Goal: Task Accomplishment & Management: Use online tool/utility

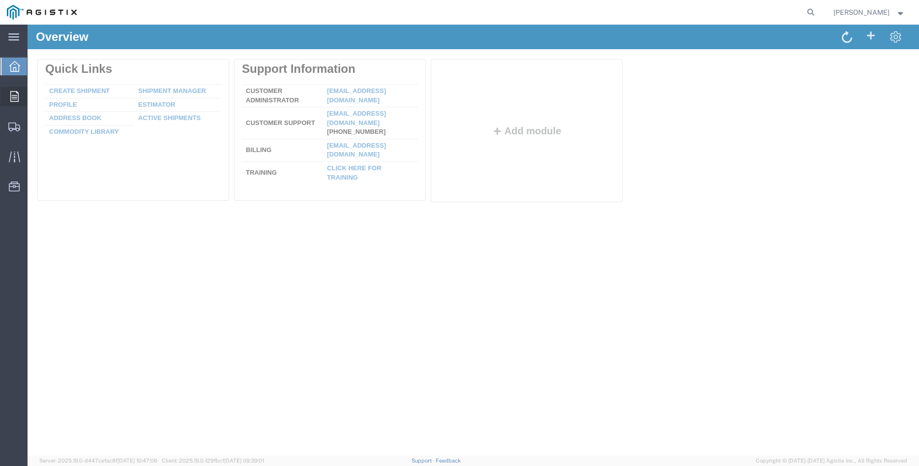
click at [11, 99] on icon at bounding box center [14, 96] width 8 height 11
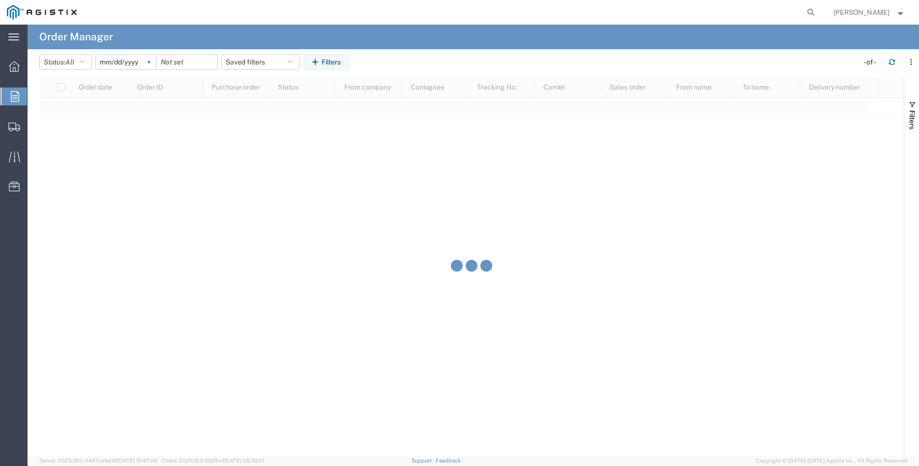
click at [156, 63] on svg-icon at bounding box center [149, 62] width 15 height 15
click at [127, 63] on input "date" at bounding box center [126, 62] width 61 height 15
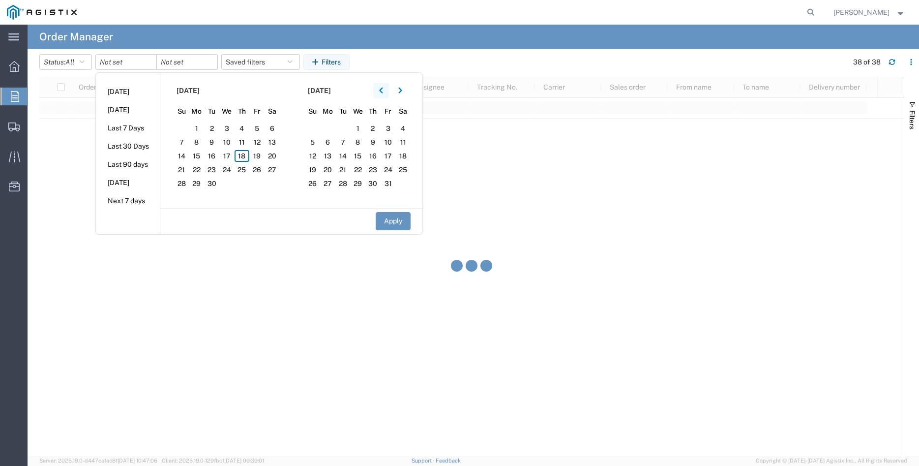
click at [387, 92] on button "button" at bounding box center [381, 91] width 16 height 16
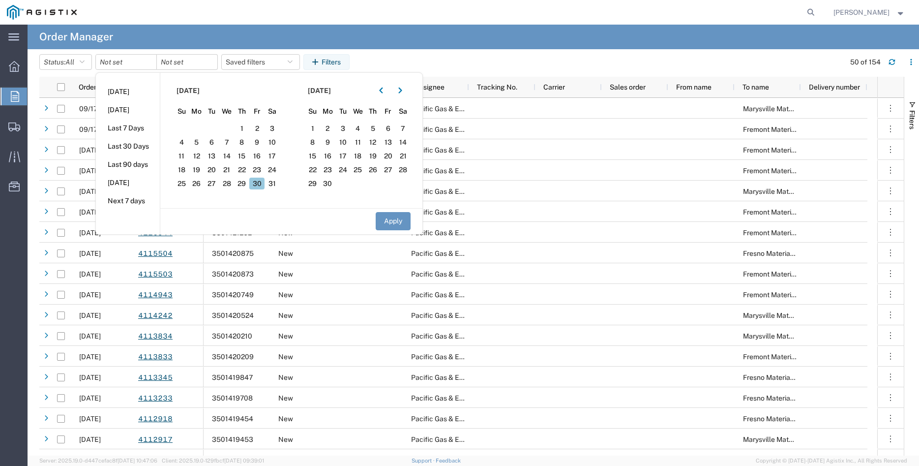
click at [262, 188] on span "30" at bounding box center [256, 184] width 15 height 12
click at [401, 220] on button "Apply" at bounding box center [393, 221] width 35 height 18
type input "2025-05-30"
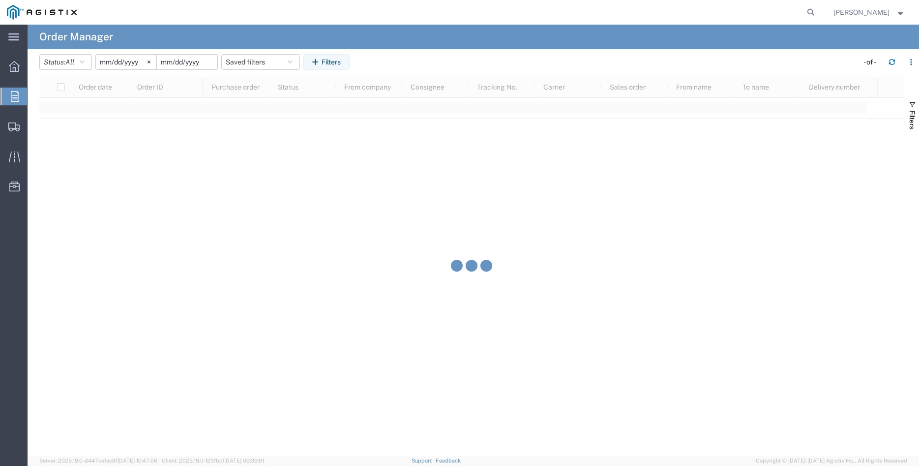
click at [195, 65] on input "date" at bounding box center [187, 62] width 61 height 15
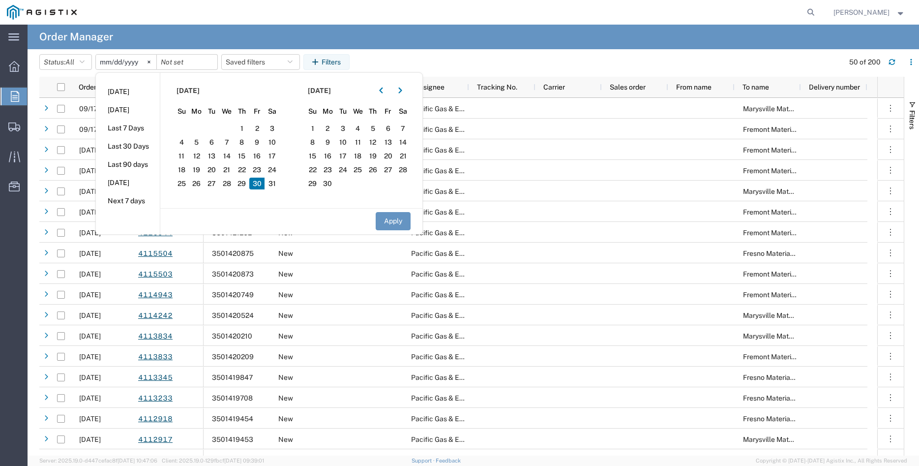
click at [261, 186] on span "30" at bounding box center [256, 184] width 15 height 12
click at [396, 220] on button "Apply" at bounding box center [393, 221] width 35 height 18
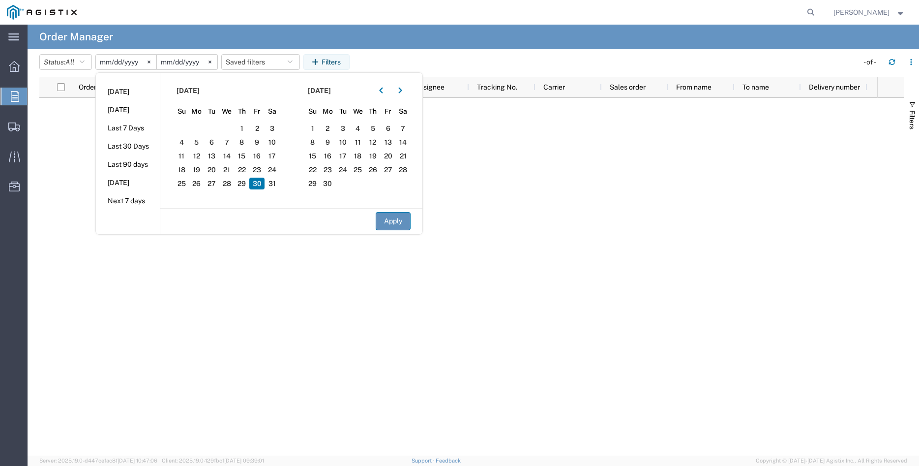
type input "2025-05-30"
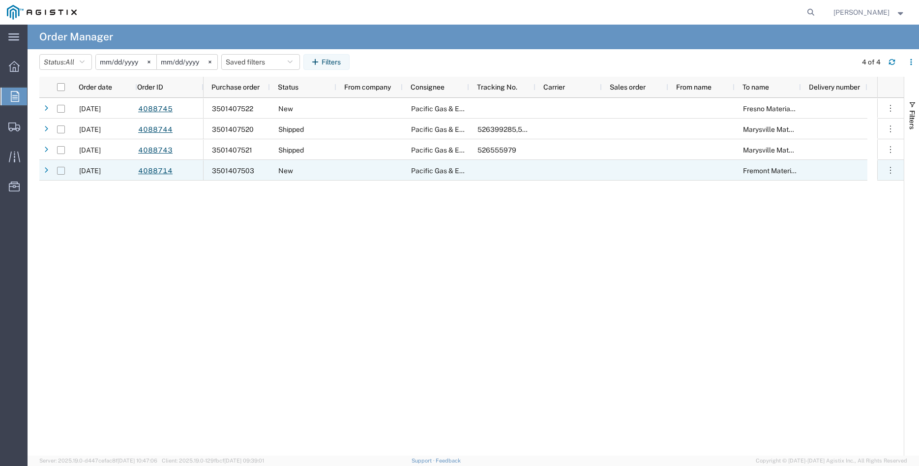
click at [60, 171] on input "Press Space to toggle row selection (unchecked)" at bounding box center [61, 171] width 8 height 8
checkbox input "true"
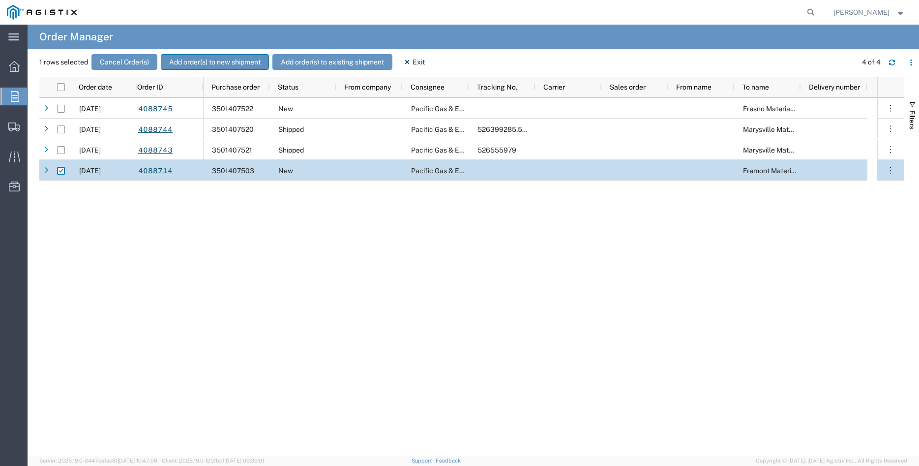
click at [196, 63] on button "Add order(s) to new shipment" at bounding box center [215, 62] width 108 height 16
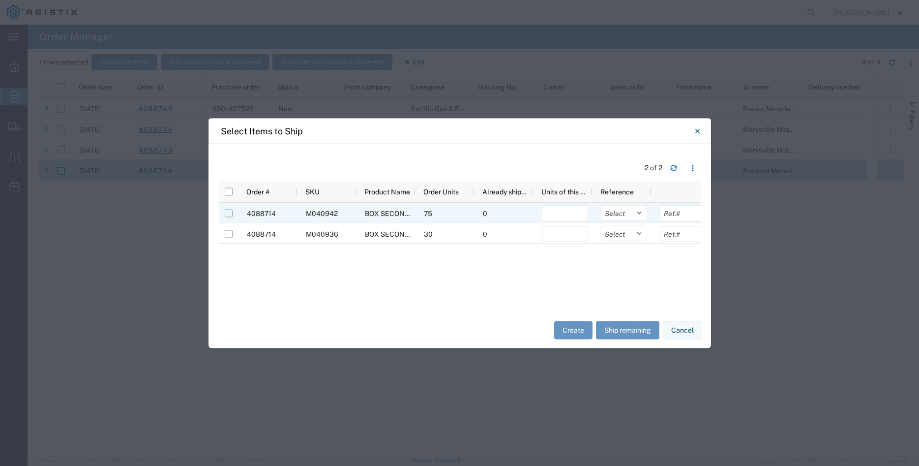
click at [231, 214] on input "Press Space to toggle row selection (unchecked)" at bounding box center [229, 213] width 8 height 8
checkbox input "true"
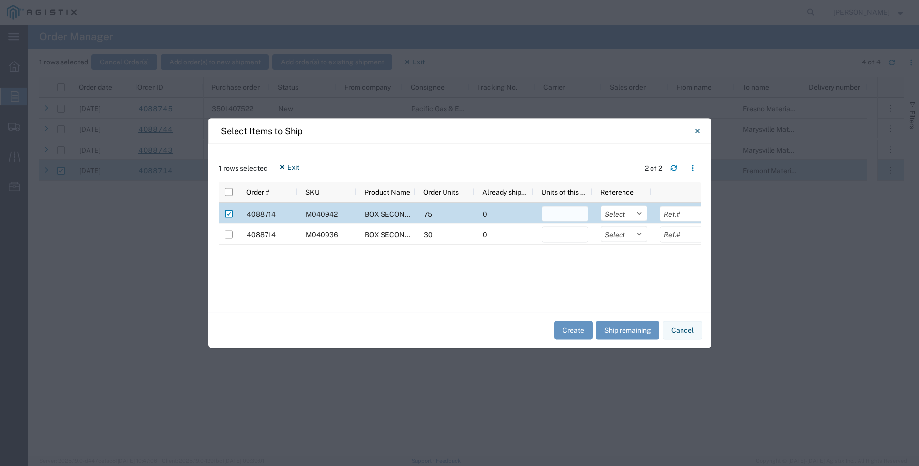
click at [549, 212] on input "number" at bounding box center [565, 214] width 46 height 16
type input "60"
click at [601, 205] on select "Select Purchase Order Delivery Number" at bounding box center [624, 213] width 46 height 16
select select "PURCHORD"
click option "Purchase Order" at bounding box center [0, 0] width 0 height 0
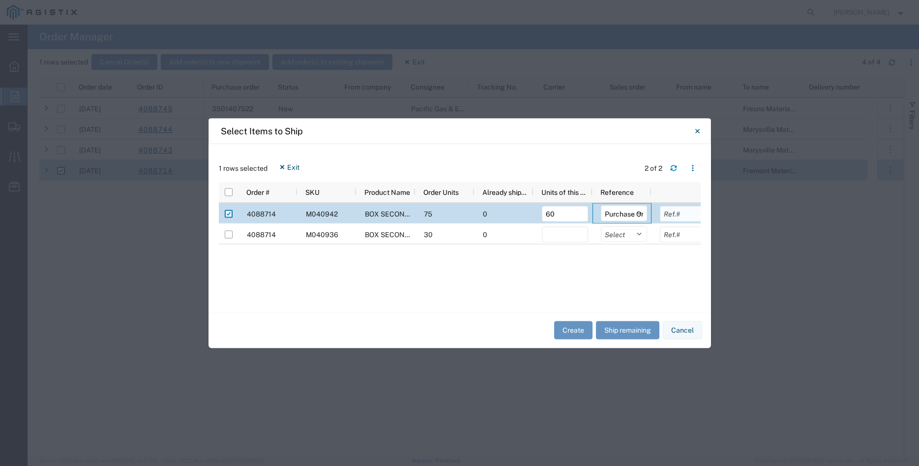
click at [669, 213] on input "text" at bounding box center [683, 214] width 46 height 16
click at [687, 209] on input "text" at bounding box center [683, 214] width 46 height 16
type input "30922.80"
click at [567, 333] on button "Create" at bounding box center [573, 330] width 38 height 18
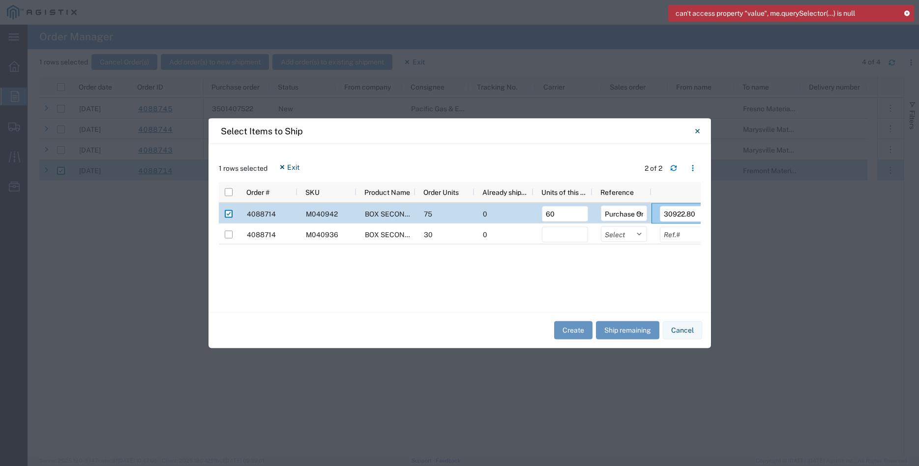
click at [907, 12] on icon at bounding box center [907, 12] width 7 height 5
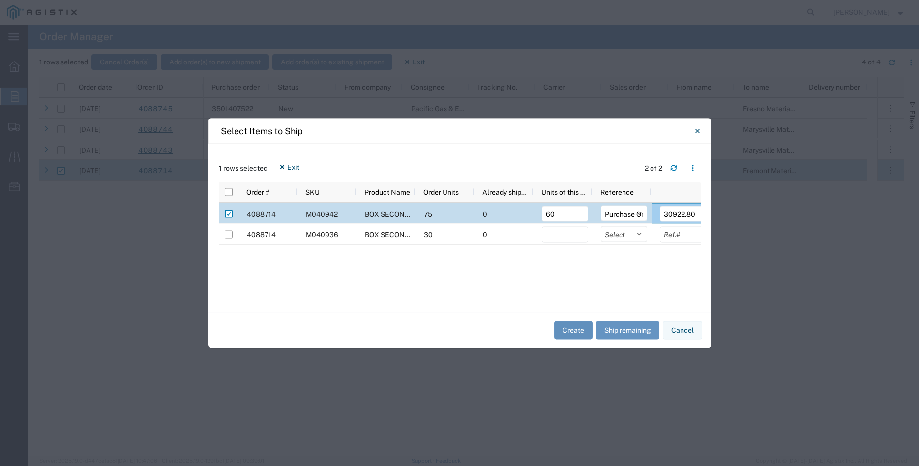
click at [577, 330] on button "Create" at bounding box center [573, 330] width 38 height 18
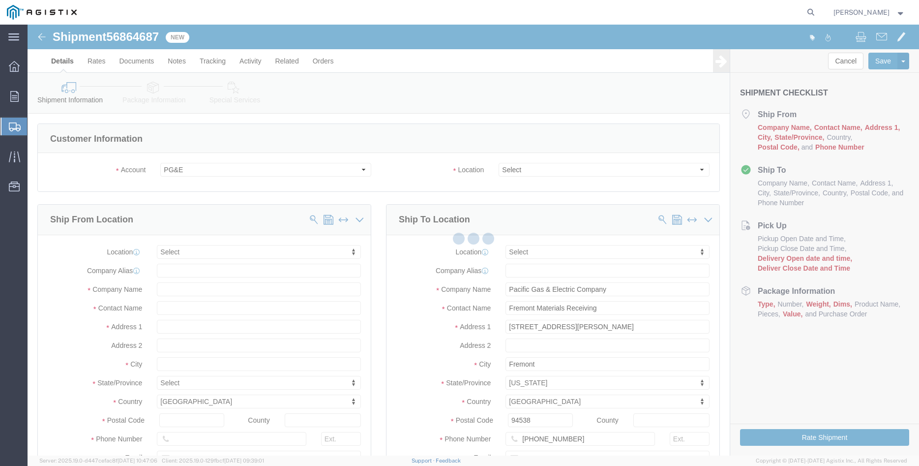
select select
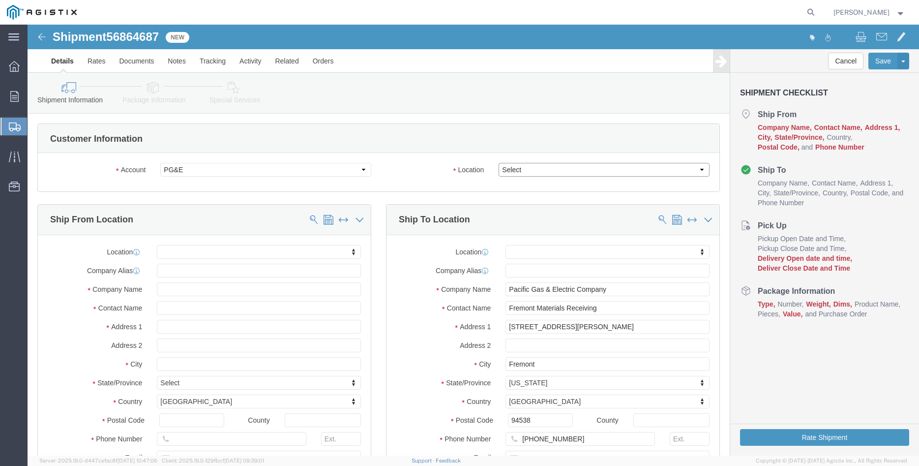
click select "Select All Others Fremont DC Fresno DC Wheatland DC"
select select "19740"
click option "Fremont DC"
click div "Location Select All Others Fremont DC Fresno DC Wheatland DC"
click body "Shipment 56864687 New Details Rates Documents Notes Tracking Activity Related O…"
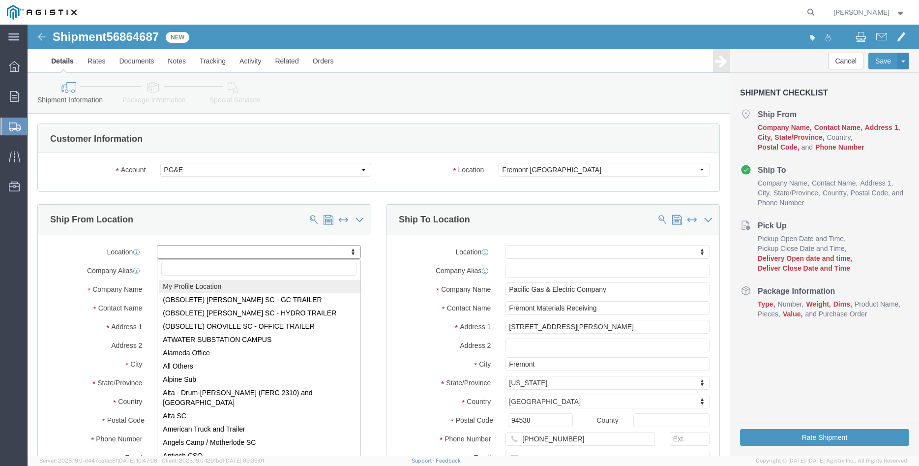
select select "MYPROFILE"
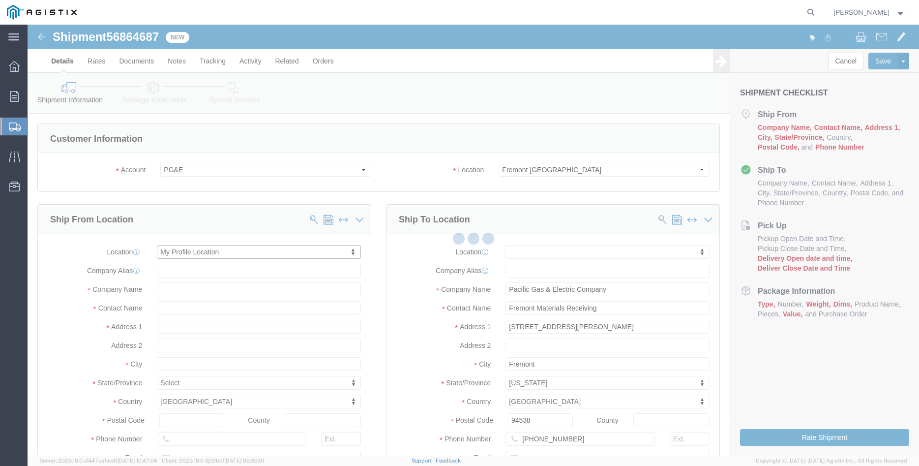
type input "305 GANDY DANCER DR"
type input "95377"
type input "209-832-7003"
type input "betty@madrugaironworks.com"
checkbox input "true"
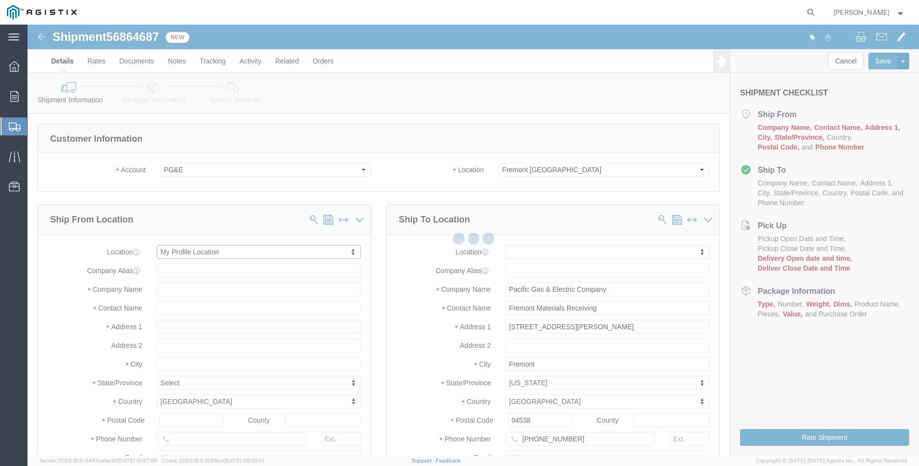
type input "Madruga Iron Works Inc"
type input "[PERSON_NAME]"
type input "TRACY"
select select "CA"
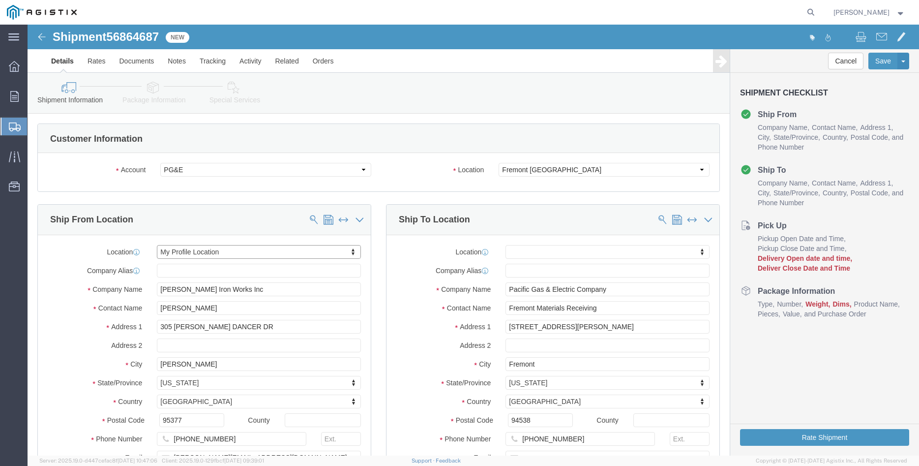
click div "Ship From Location Location My Profile Location My Profile Location (OBSOLETE) …"
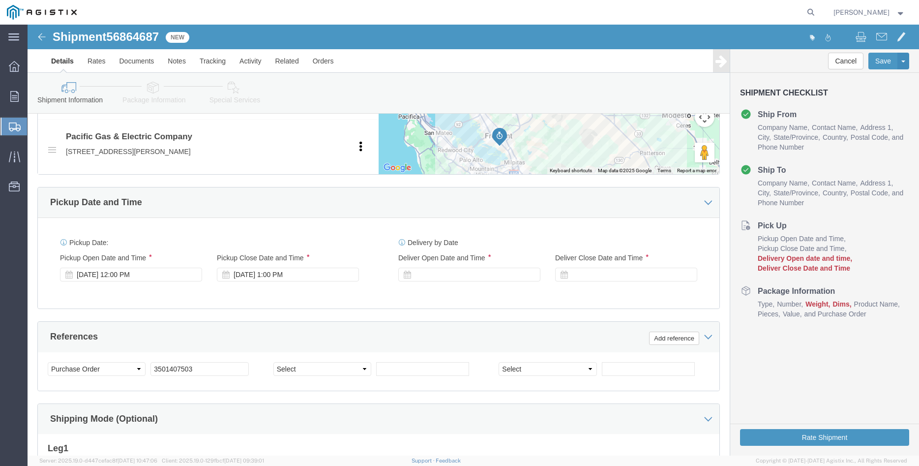
scroll to position [502, 0]
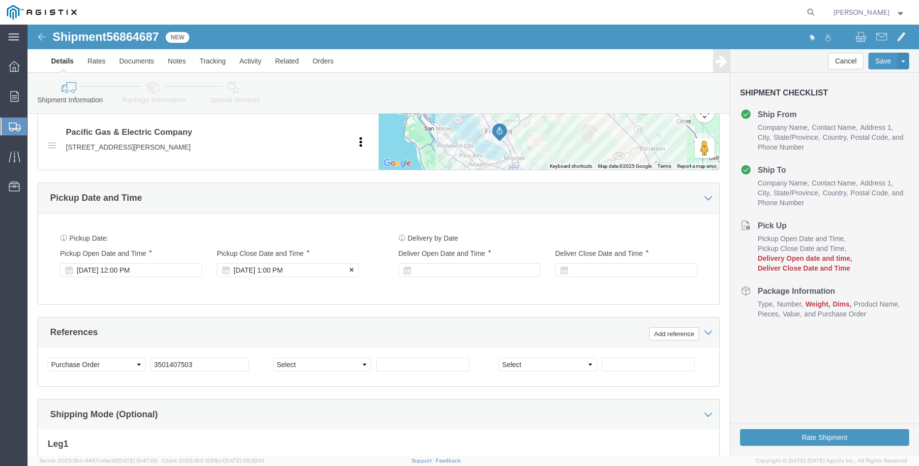
click div "Sep 18 2025 1:00 PM"
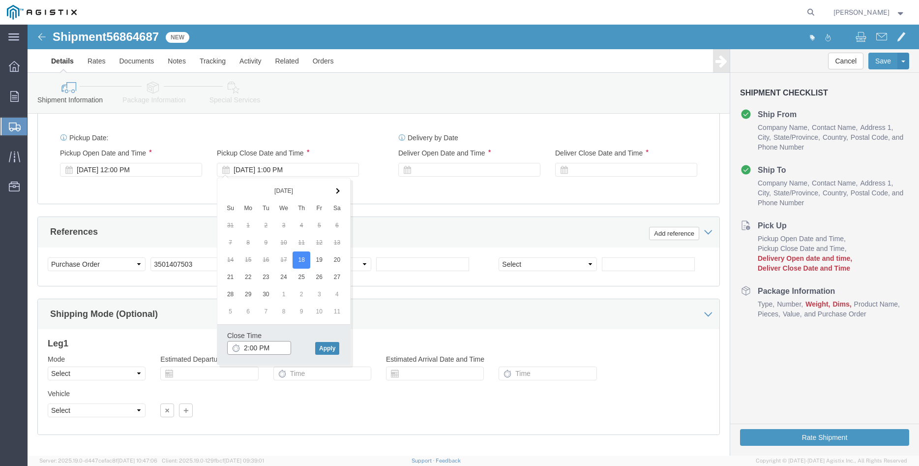
type input "2:00 PM"
click button "Apply"
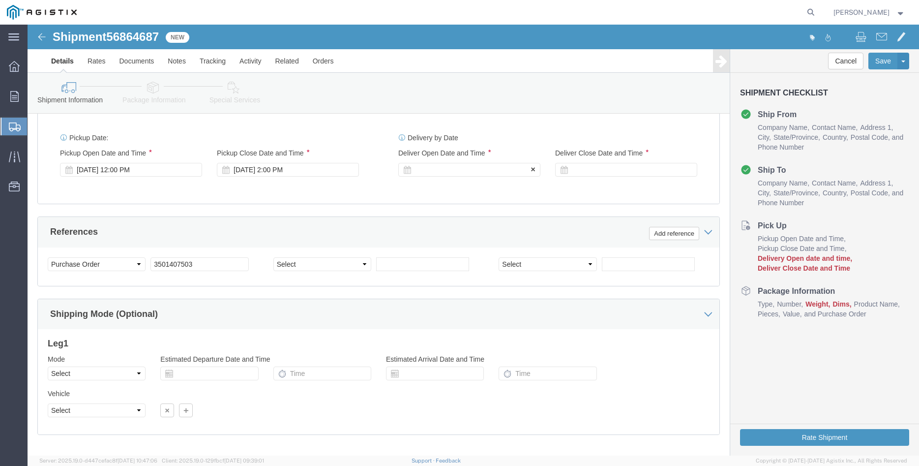
click div
click button "Apply"
click div
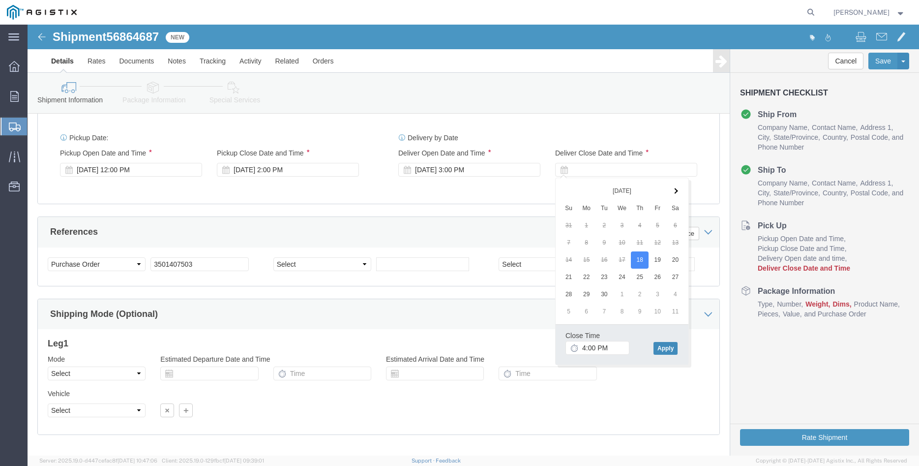
click button "Apply"
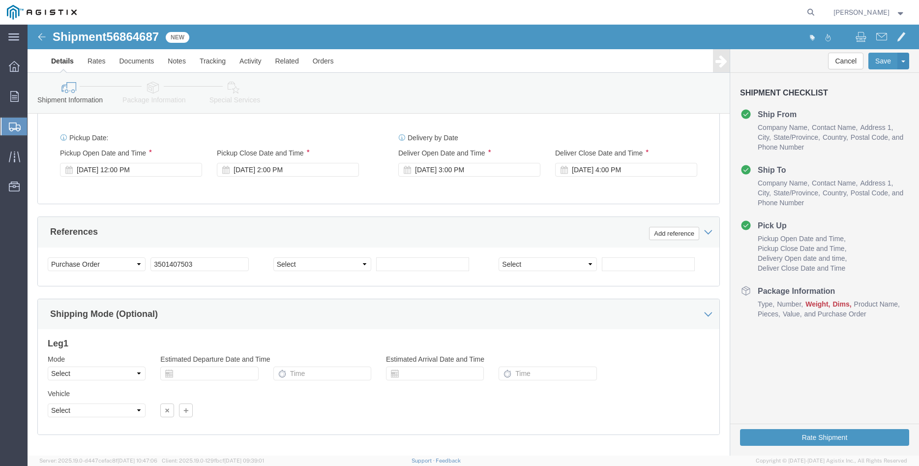
click div "Please fix the following errors Customer Information Account Select Madruga Iro…"
click select "Select Air Less than Truckload Multi-Leg Ocean Freight Rail Small Parcel Truckl…"
select select "TL"
click option "Truckload"
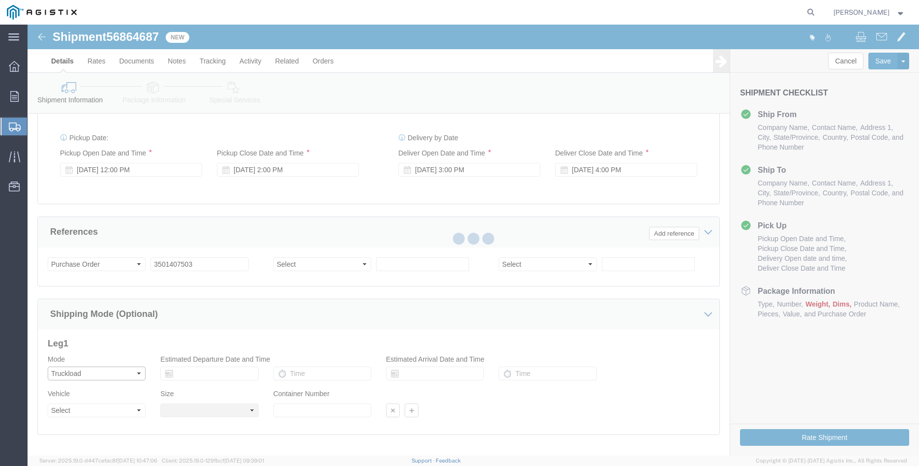
select select
click select "Select"
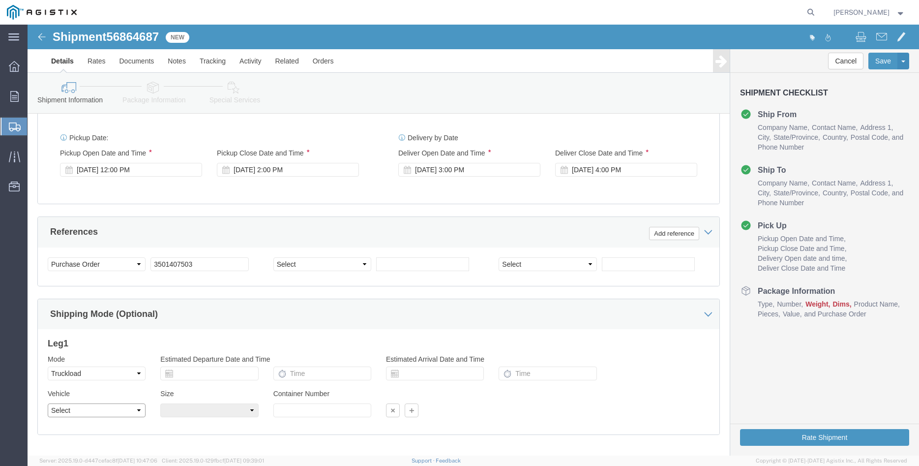
select select "FLBD"
click option "Flat Bed"
click select "Select 35 Feet 20 Feet 28 Feet 53 Feet 40 Feet 48 Feet"
select select "48FT"
click option "48 Feet"
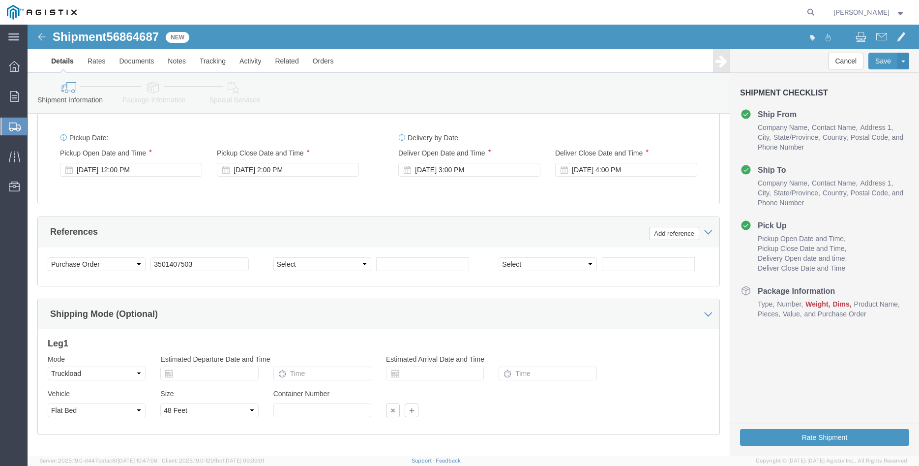
click div "Leg 1 Mode Select Air Less than Truckload Multi-Leg Ocean Freight Rail Small Pa…"
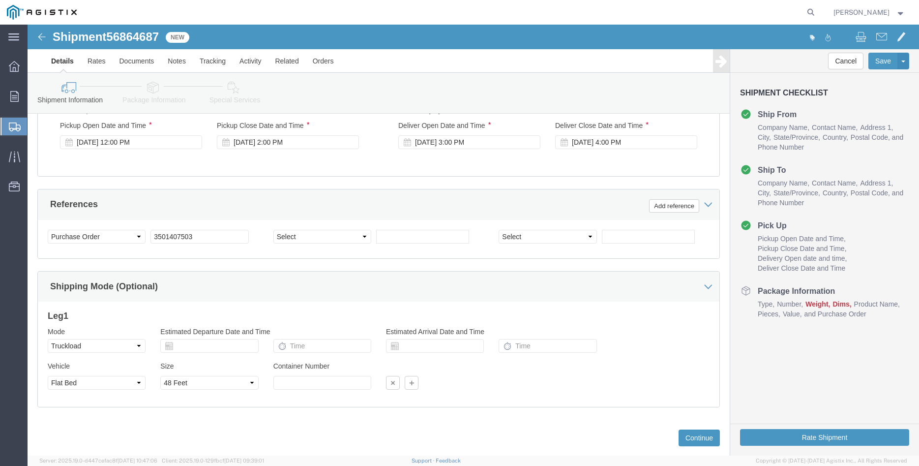
scroll to position [650, 0]
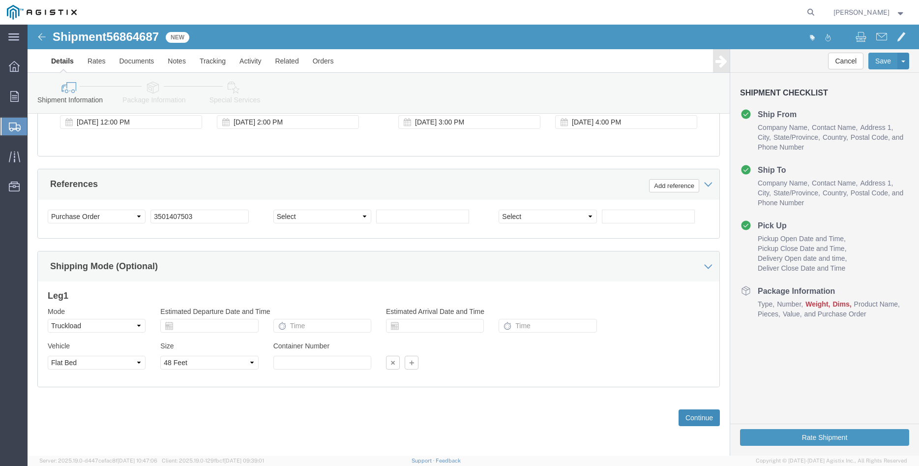
click button "Continue"
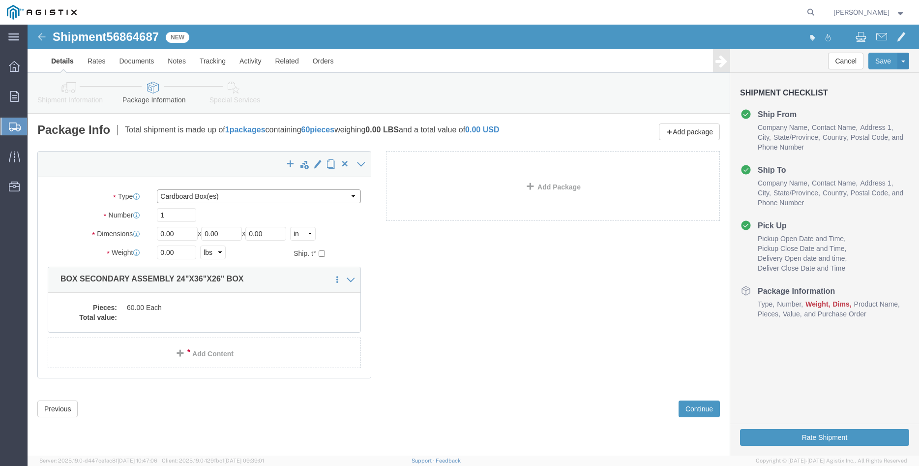
click select "Select Bulk Bundle(s) Cardboard Box(es) Carton(s) Crate(s) Drum(s) (Fiberboard)…"
select select "PONS"
click option "Pallet(s) Oversized (Not Stackable)"
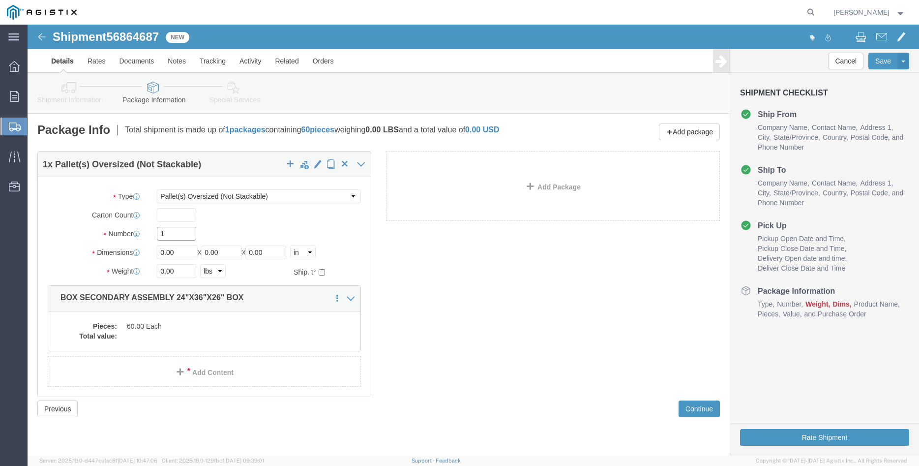
click input "1"
type input "30"
type input "35"
type input "45"
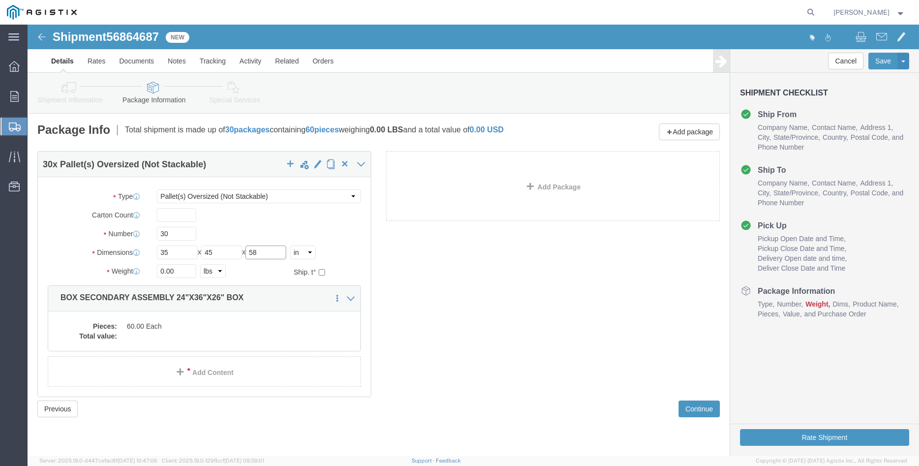
type input "58"
type input "19500"
click label "Number"
click dd "60.00 Each"
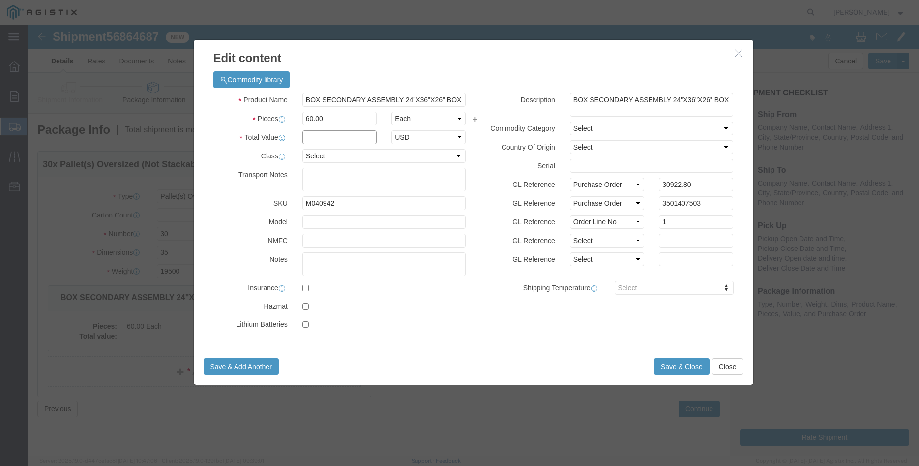
click input "text"
type input "30922.80"
click select "Select 50 55 60 65 70 85 92.5 100 125 175 250 300 400"
select select "100"
click option "100"
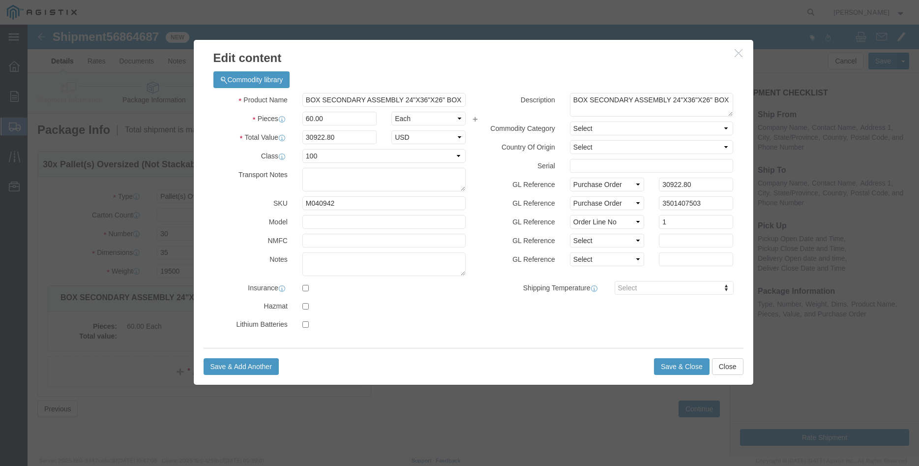
click label "GL Reference"
click button "Save & Close"
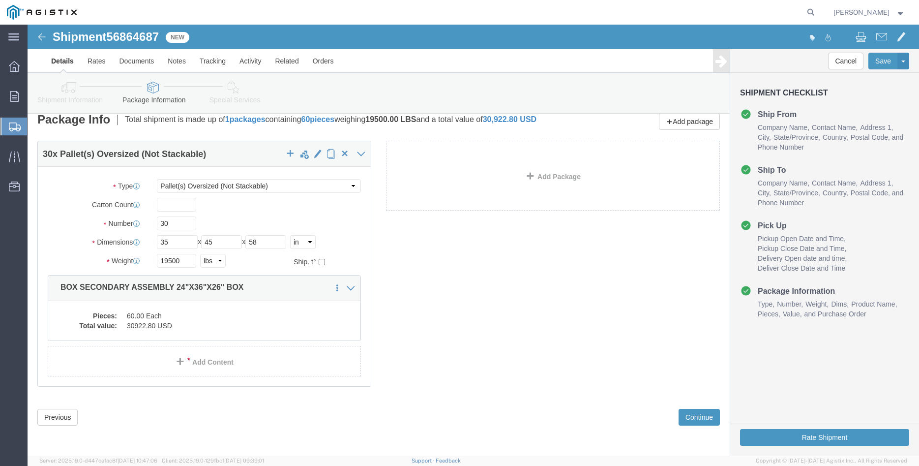
scroll to position [17, 0]
click button "Continue"
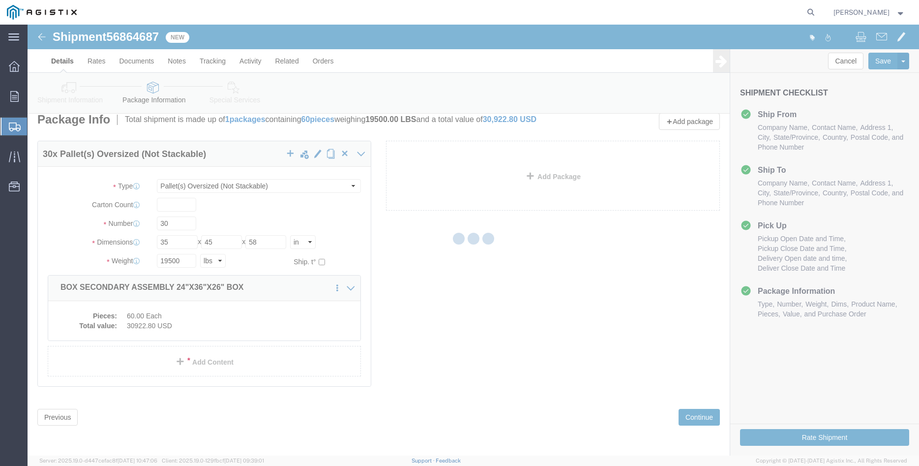
scroll to position [0, 0]
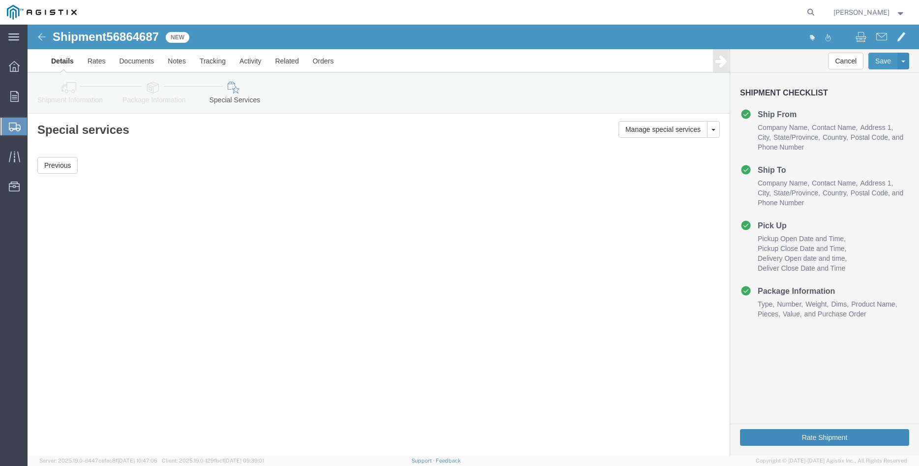
click button "Rate Shipment"
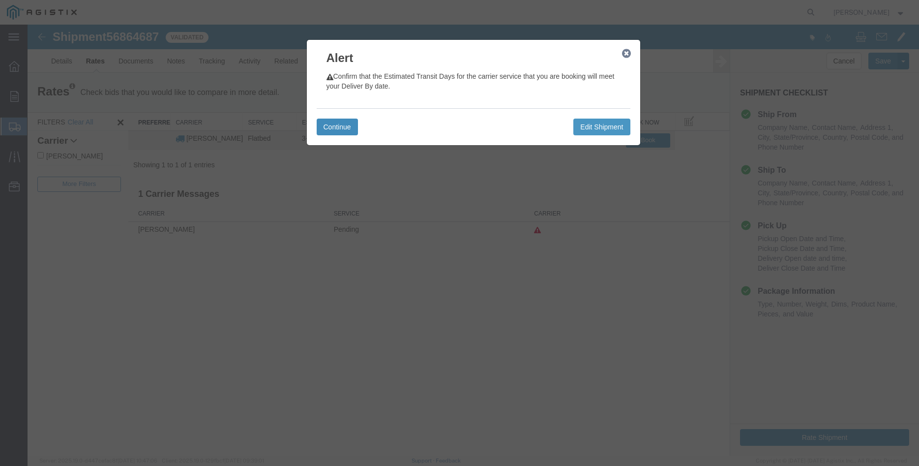
click at [348, 126] on button "Continue" at bounding box center [337, 127] width 41 height 17
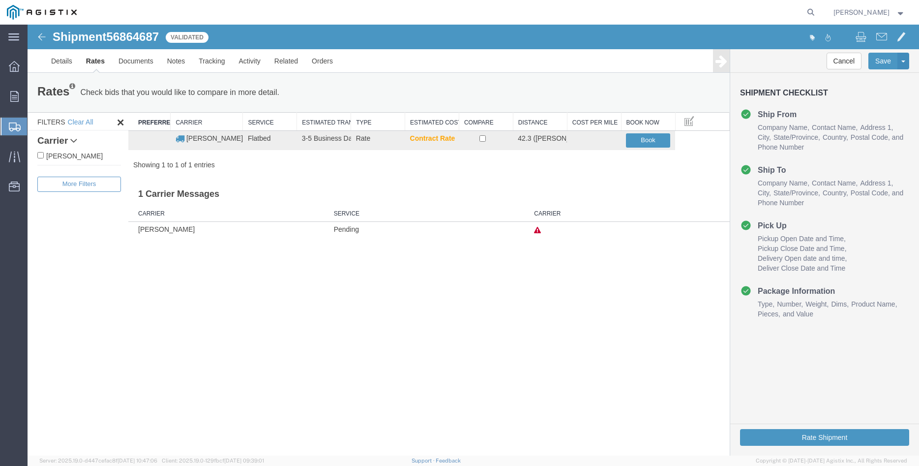
click at [69, 151] on label "C.H. Robinson" at bounding box center [79, 155] width 84 height 11
click at [44, 152] on input "C.H. Robinson" at bounding box center [40, 155] width 6 height 6
checkbox input "true"
click at [483, 140] on input "checkbox" at bounding box center [483, 138] width 6 height 6
checkbox input "true"
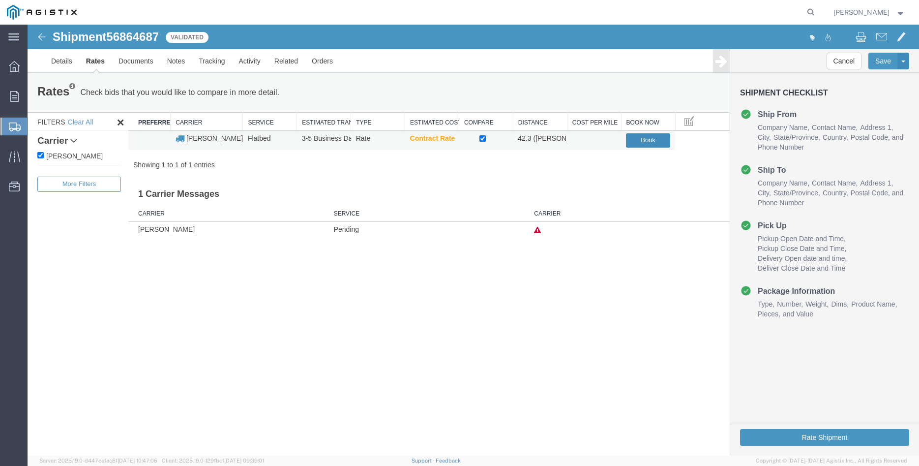
click at [653, 139] on button "Book" at bounding box center [648, 140] width 44 height 14
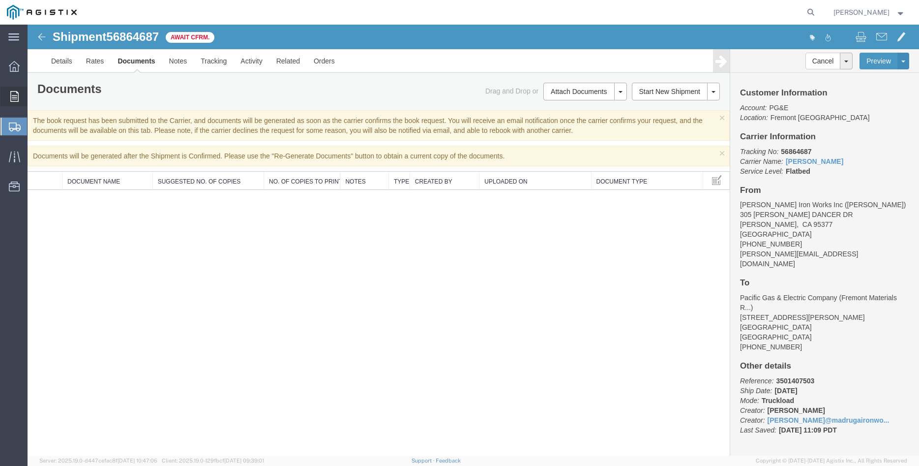
click at [16, 95] on icon at bounding box center [14, 96] width 8 height 11
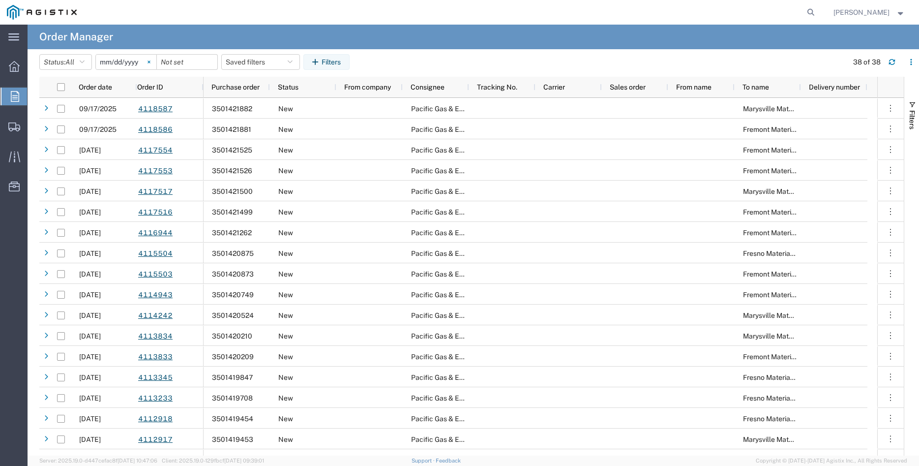
click at [154, 61] on svg-icon at bounding box center [149, 62] width 15 height 15
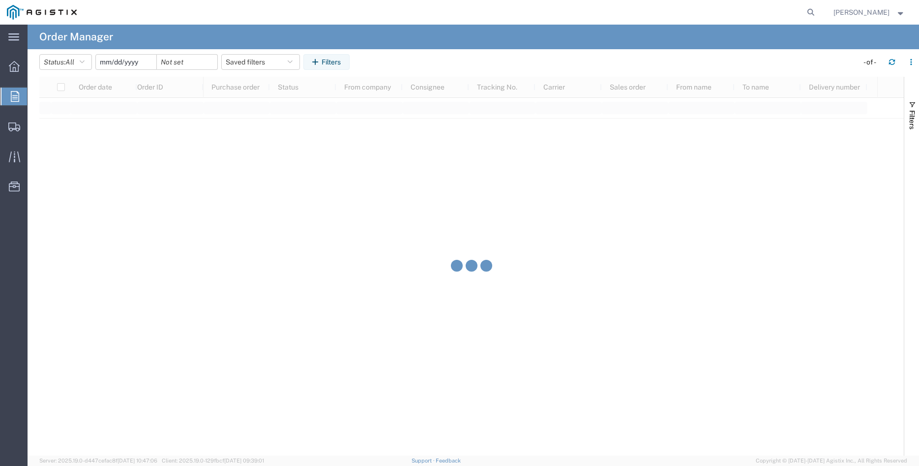
click at [121, 61] on input "date" at bounding box center [126, 62] width 61 height 15
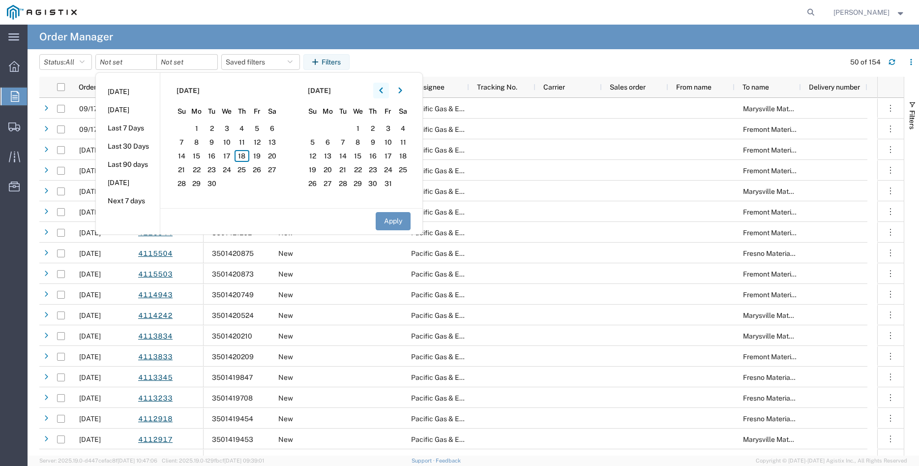
click at [383, 91] on icon "button" at bounding box center [380, 91] width 3 height 6
click at [257, 183] on span "30" at bounding box center [256, 184] width 15 height 12
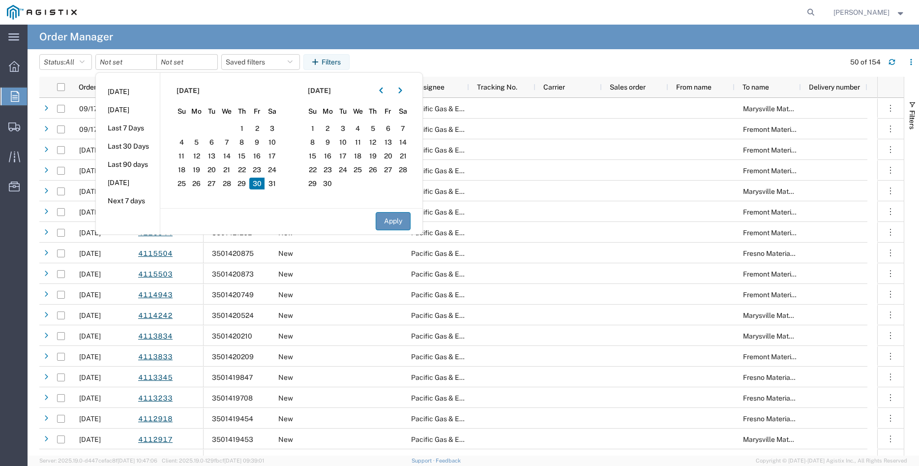
click at [398, 216] on button "Apply" at bounding box center [393, 221] width 35 height 18
type input "2025-05-30"
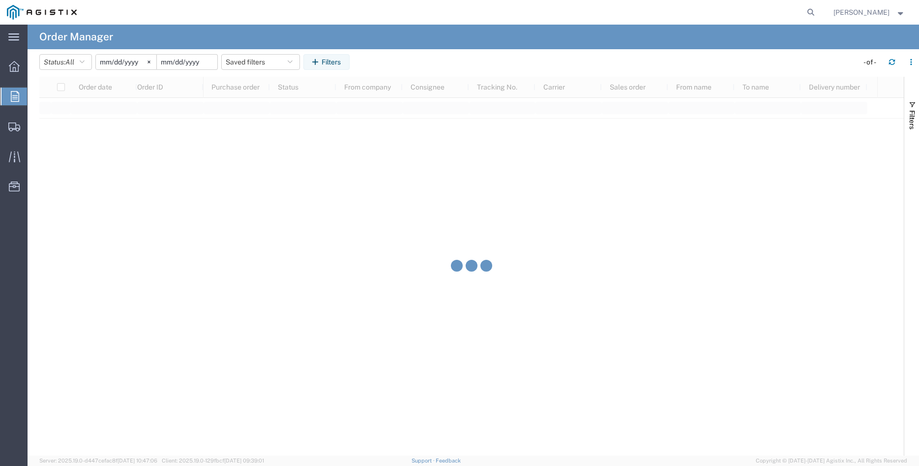
click at [200, 59] on input "date" at bounding box center [187, 62] width 61 height 15
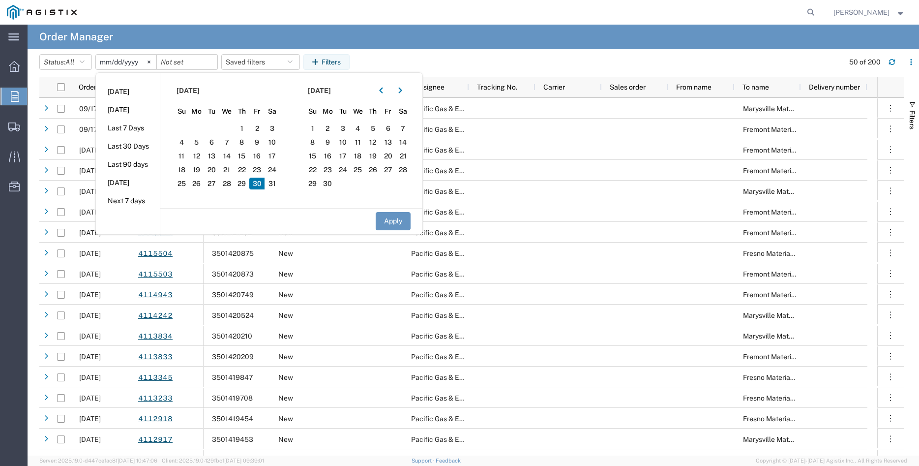
click at [259, 183] on span "30" at bounding box center [256, 184] width 15 height 12
click at [390, 219] on button "Apply" at bounding box center [393, 221] width 35 height 18
type input "2025-05-30"
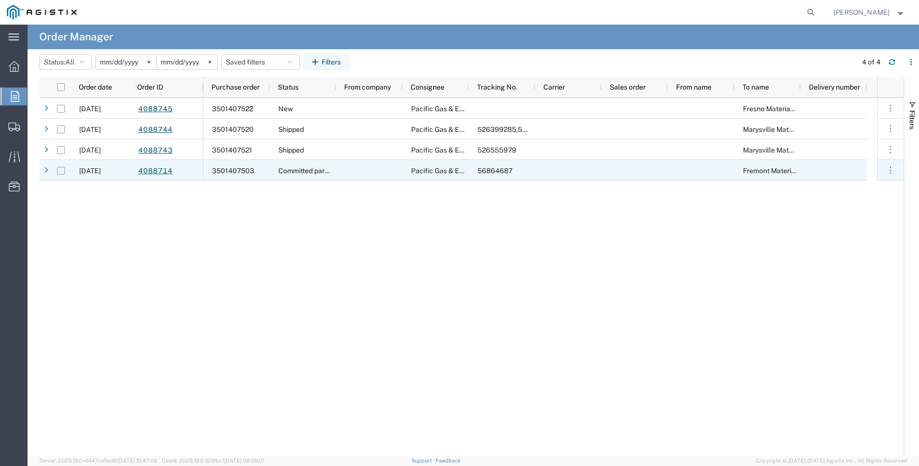
click at [63, 172] on input "Press Space to toggle row selection (unchecked)" at bounding box center [61, 171] width 8 height 8
checkbox input "true"
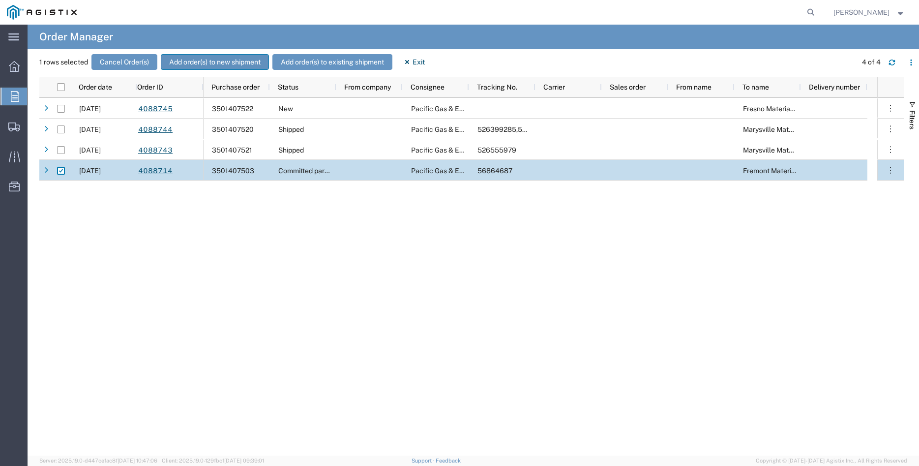
click at [209, 57] on button "Add order(s) to new shipment" at bounding box center [215, 62] width 108 height 16
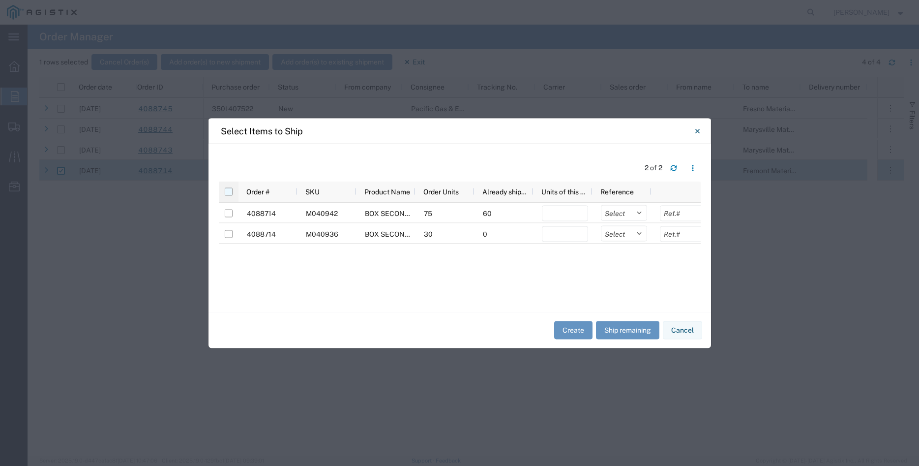
click at [228, 193] on input "checkbox" at bounding box center [229, 191] width 8 height 8
checkbox input "true"
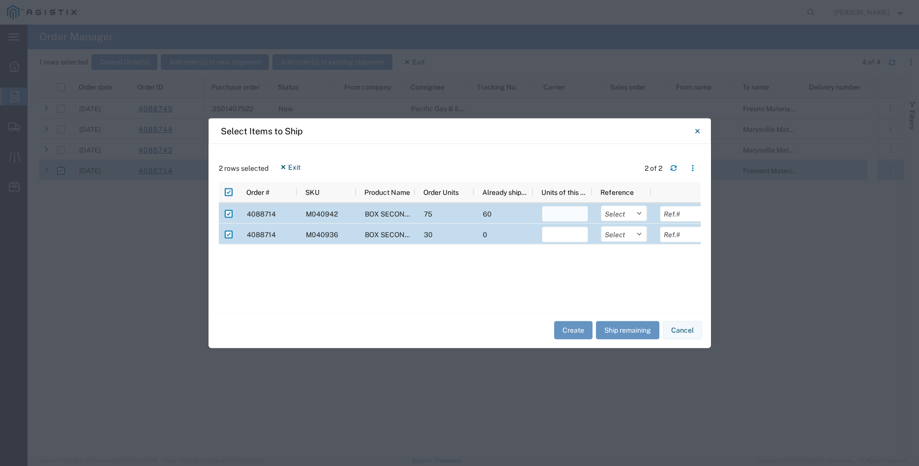
click at [563, 217] on input "number" at bounding box center [565, 214] width 46 height 16
type input "15"
click at [567, 237] on input "number" at bounding box center [565, 234] width 46 height 16
type input "30"
click at [601, 205] on select "Select Purchase Order Delivery Number" at bounding box center [624, 213] width 46 height 16
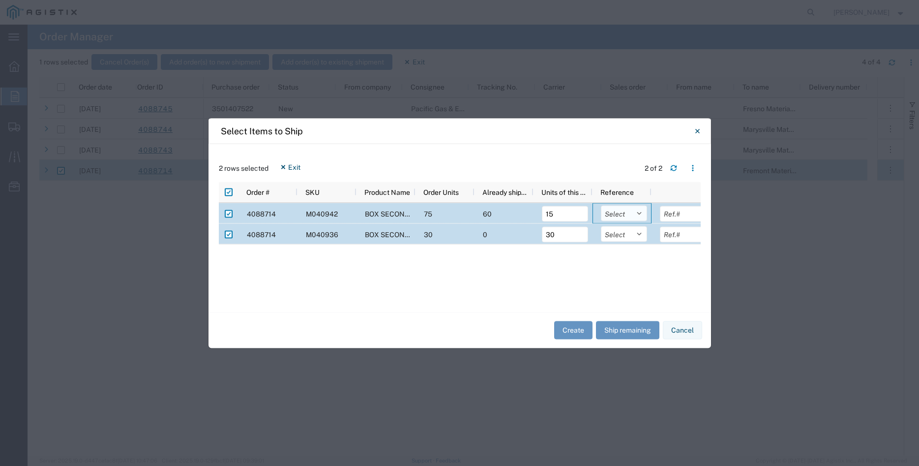
select select "PURCHORD"
click option "Purchase Order" at bounding box center [0, 0] width 0 height 0
click at [601, 226] on select "Select Purchase Order Delivery Number" at bounding box center [624, 234] width 46 height 16
select select "PURCHORD"
click option "Purchase Order" at bounding box center [0, 0] width 0 height 0
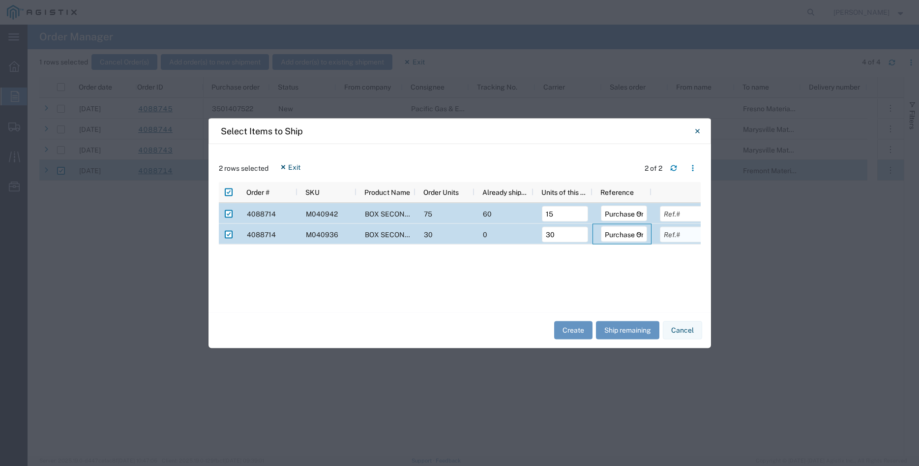
click at [682, 236] on input "text" at bounding box center [683, 234] width 46 height 16
type input "6026.70"
click at [684, 219] on input "text" at bounding box center [683, 214] width 46 height 16
click at [692, 213] on input "text" at bounding box center [683, 214] width 46 height 16
type input "7730.70"
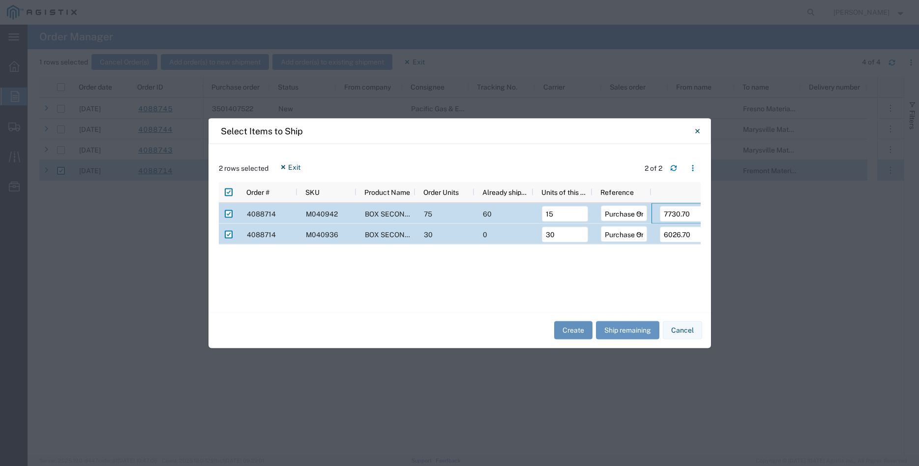
click at [579, 333] on button "Create" at bounding box center [573, 330] width 38 height 18
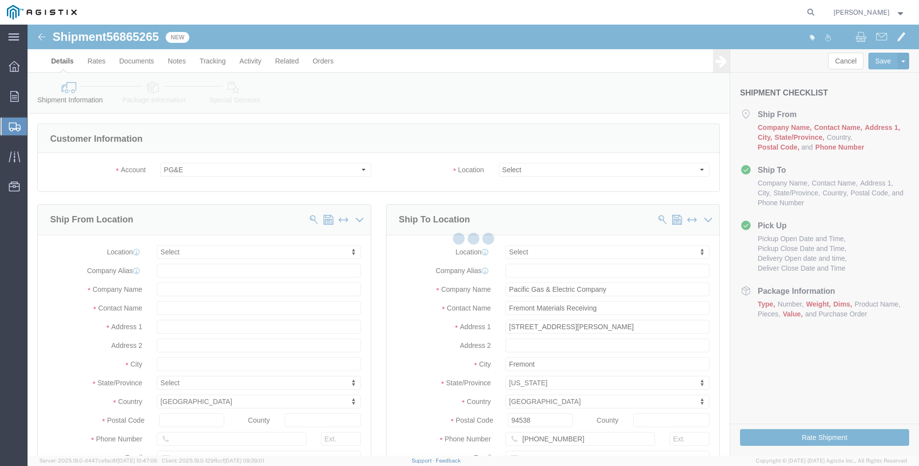
select select
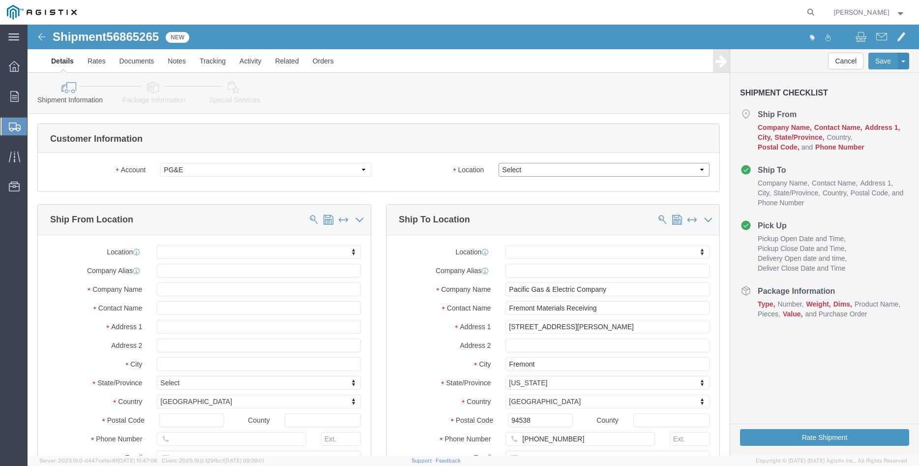
click select "Select All Others Fremont DC Fresno DC Wheatland DC"
select select "19740"
click option "Fremont DC"
click body "Shipment 56865265 New Details Rates Documents Notes Tracking Activity Related O…"
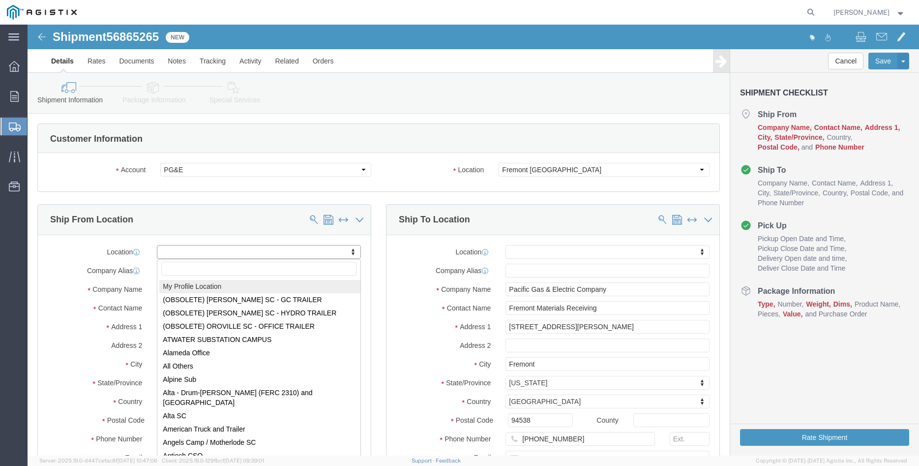
select select "MYPROFILE"
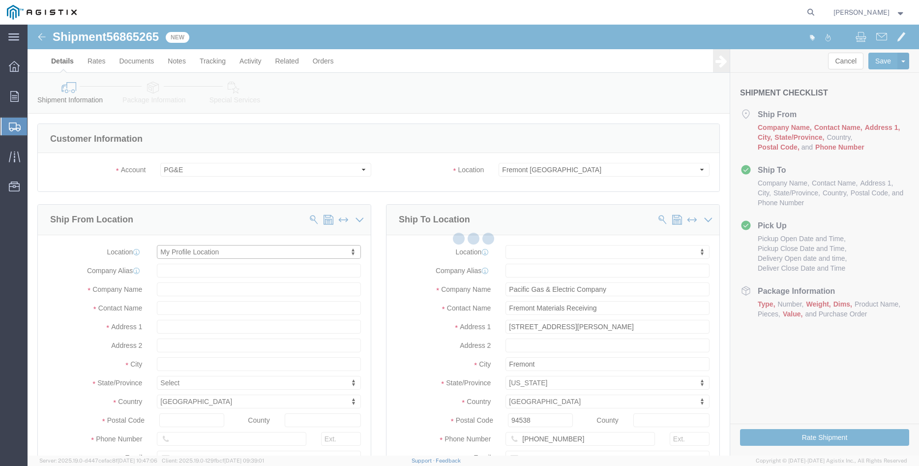
type input "305 GANDY DANCER DR"
type input "95377"
type input "209-832-7003"
type input "betty@madrugaironworks.com"
checkbox input "true"
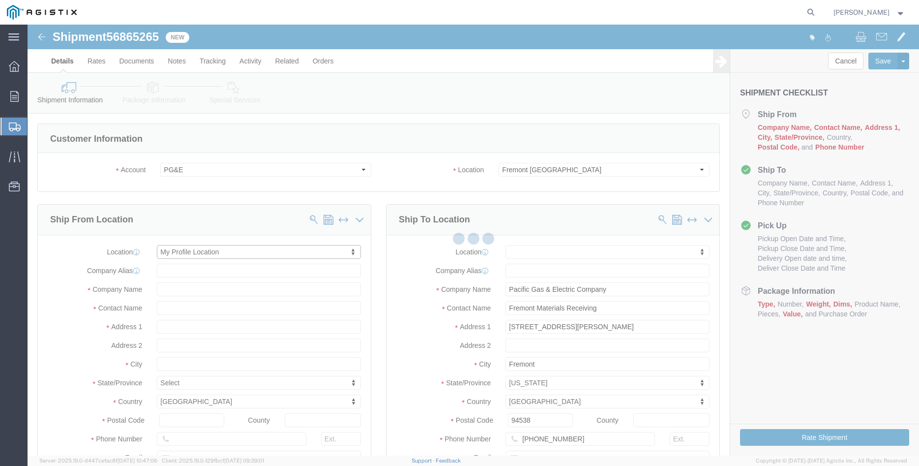
type input "Madruga Iron Works Inc"
type input "[PERSON_NAME]"
type input "TRACY"
select select "CA"
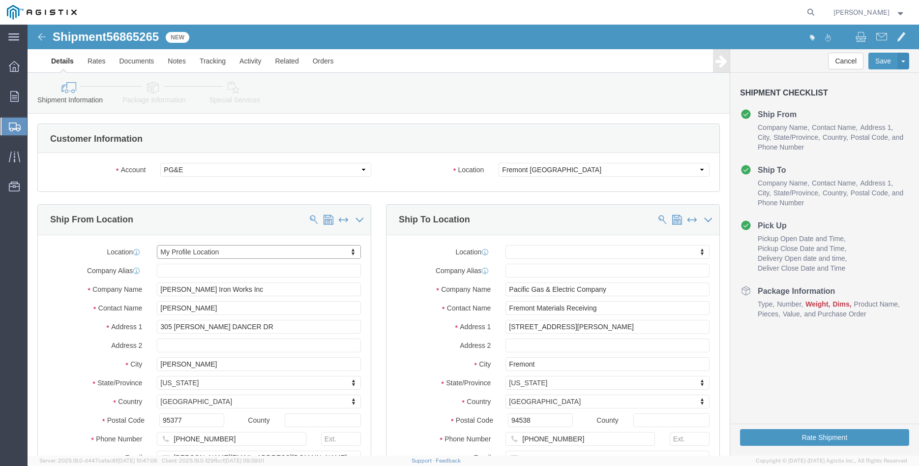
click div "Ship From Location Location My Profile Location My Profile Location (OBSOLETE) …"
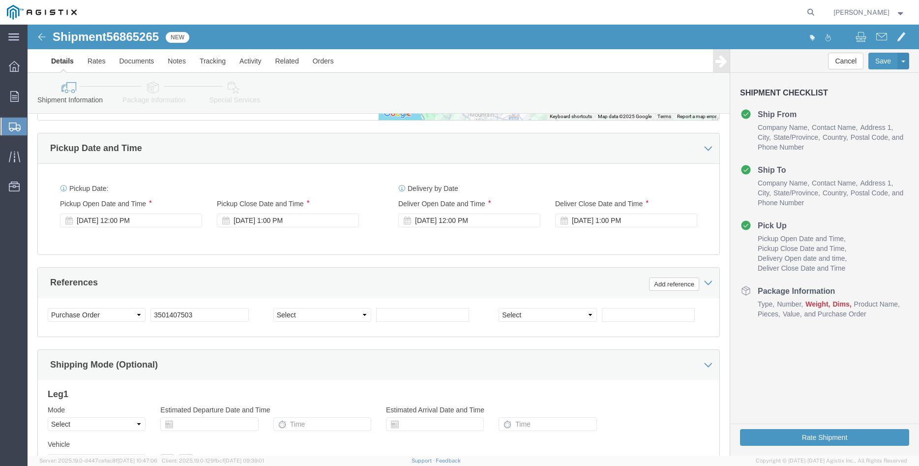
scroll to position [552, 0]
click div "Sep 18 2025 1:00 PM"
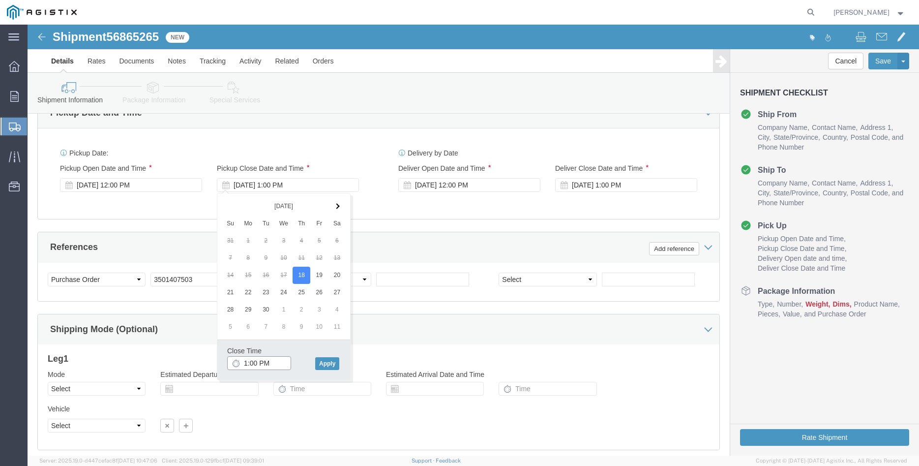
scroll to position [602, 0]
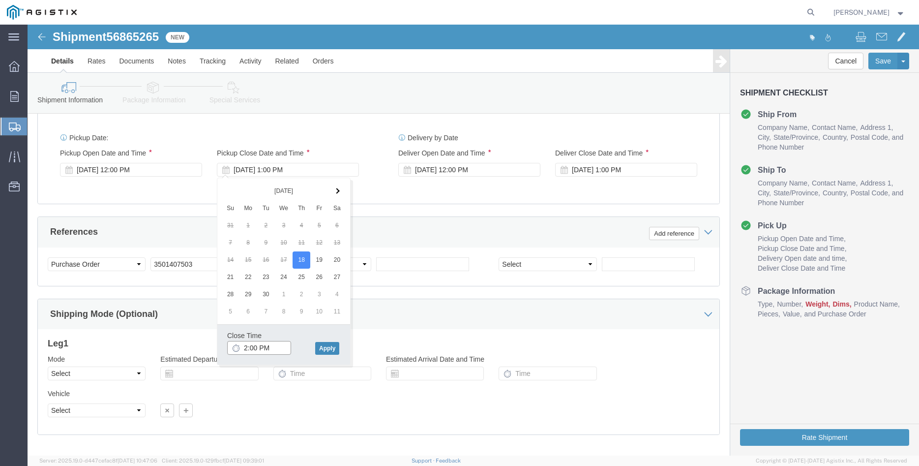
type input "2:00 PM"
click button "Apply"
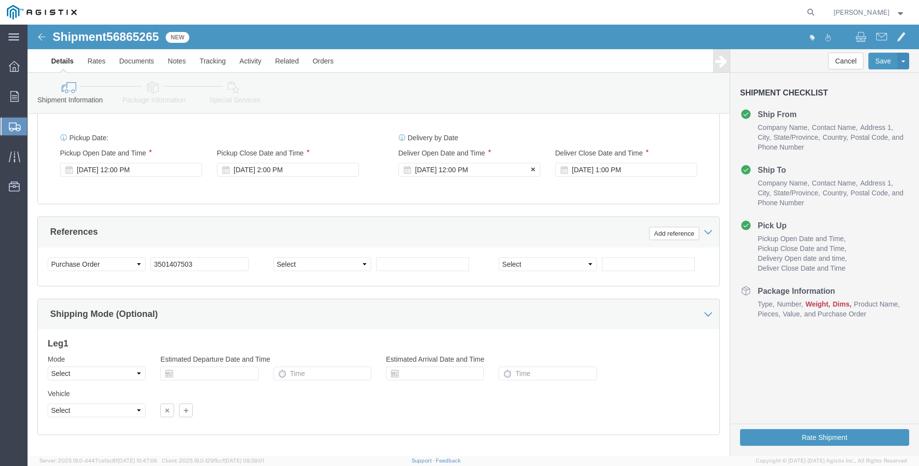
click div "Sep 22 2025 12:00 PM"
click input "12:00 PM"
type input "3:00 PM"
click button "Apply"
click div "Sep 22 2025 1:00 PM"
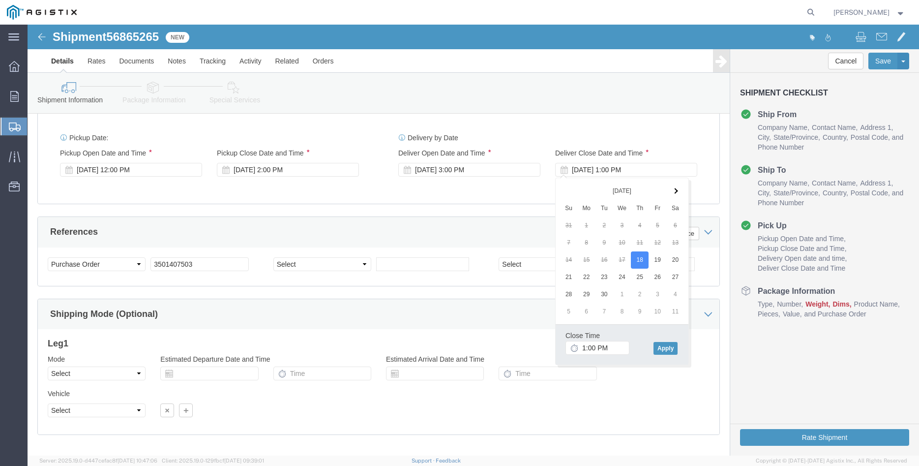
click div "Close Time 1:00 PM Sep 18 2025 3:00 PM - Sep 18 2025 3:00 PM Cancel Apply"
click input "1:00 PM"
type input "4:00 PM"
click button "Apply"
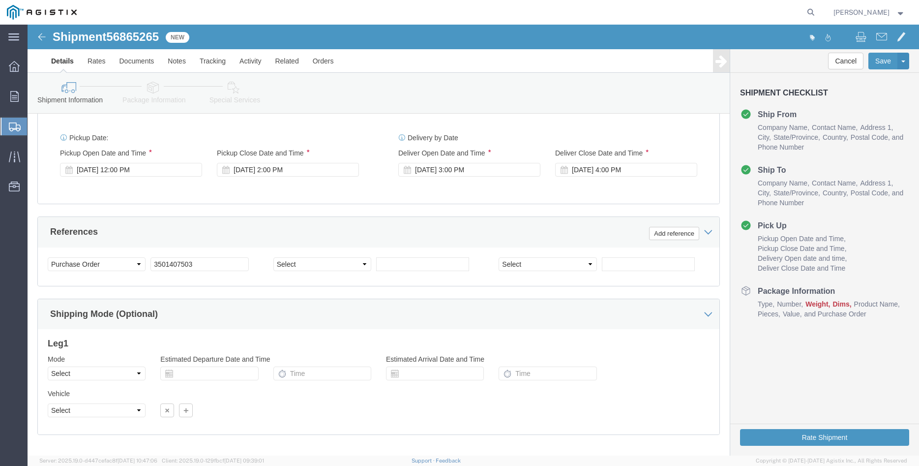
click div "Please fix the following errors Customer Information Account Select Madruga Iro…"
click select "Select Air Less than Truckload Multi-Leg Ocean Freight Rail Small Parcel Truckl…"
select select "TL"
click option "Truckload"
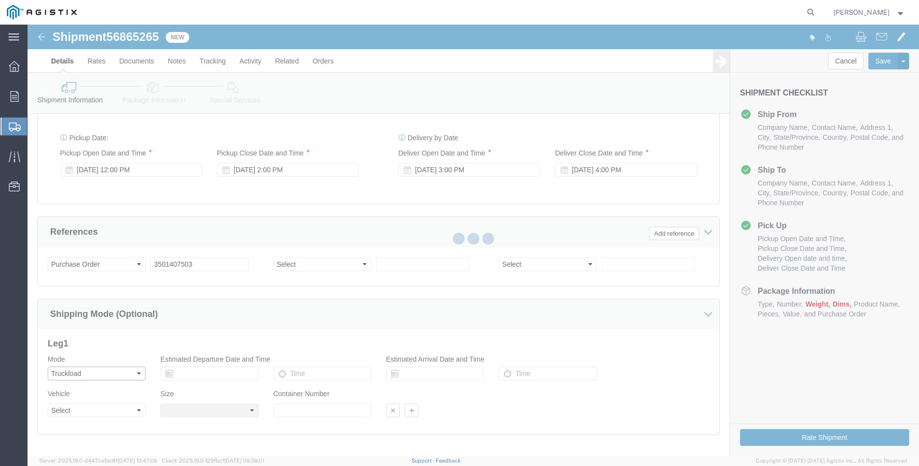
select select
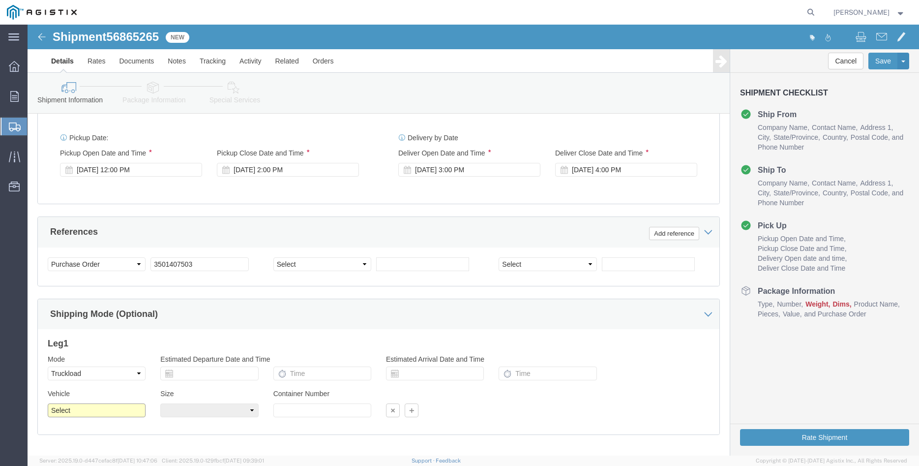
click select "Select 1-Ton (PSS) 10 Wheel 10 Yard Dump Truck 20 Yard Dump Truck Bobtail Botto…"
select select "FLBD"
click option "Flat Bed"
click select "Select 35 Feet 20 Feet 28 Feet 53 Feet 40 Feet 48 Feet"
select select "35FT"
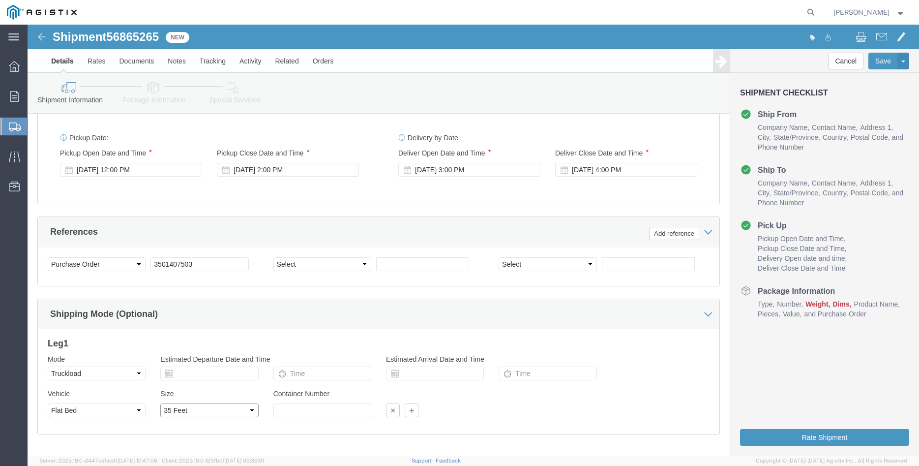
click option "35 Feet"
click div "Leg 1 Mode Select Air Less than Truckload Multi-Leg Ocean Freight Rail Small Pa…"
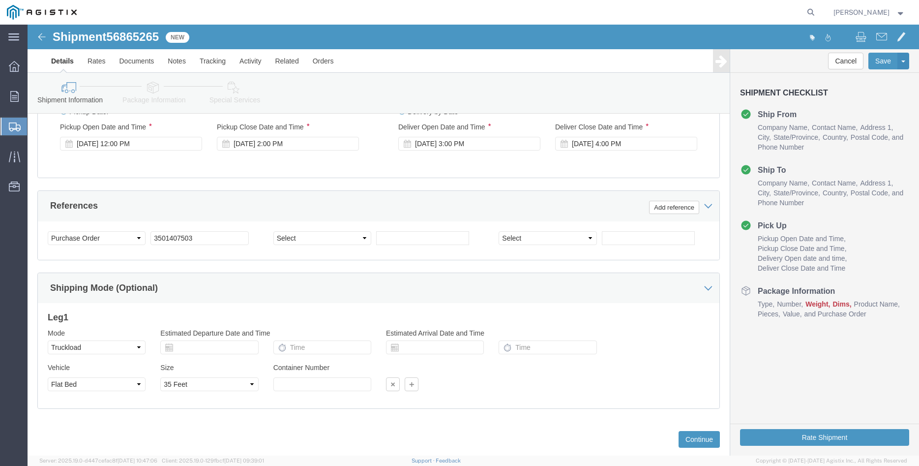
scroll to position [650, 0]
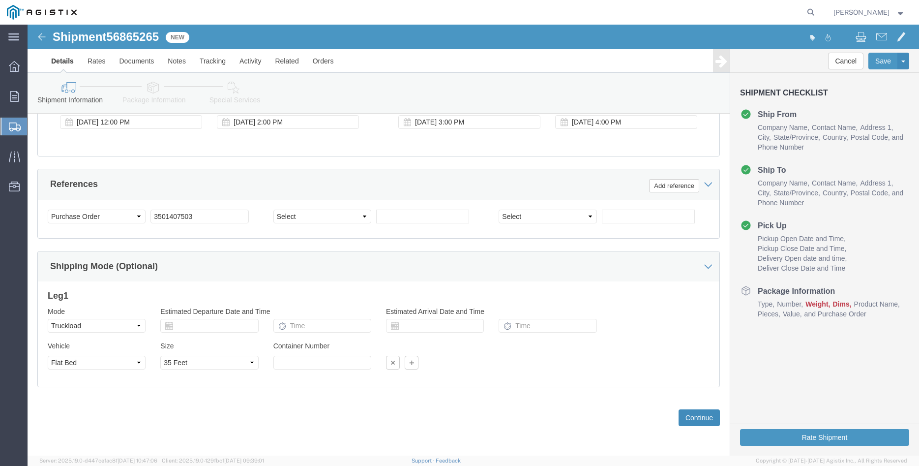
click button "Continue"
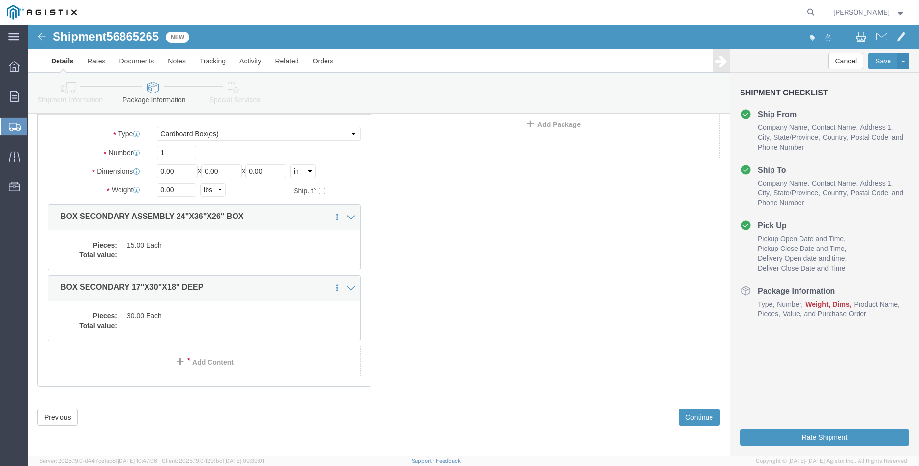
scroll to position [6, 0]
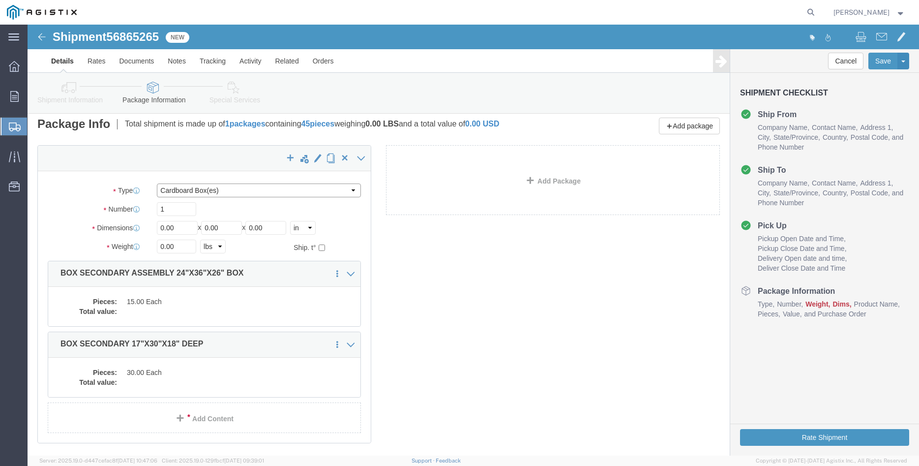
click select "Select Bulk Bundle(s) Cardboard Box(es) Carton(s) Crate(s) Drum(s) (Fiberboard)…"
select select "PONS"
click option "Pallet(s) Oversized (Not Stackable)"
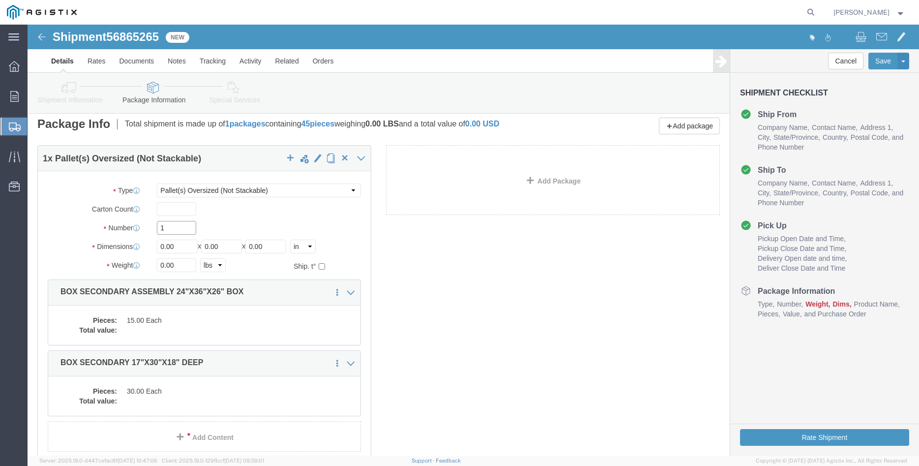
click input "1"
type input "16"
type input "40"
type input "50"
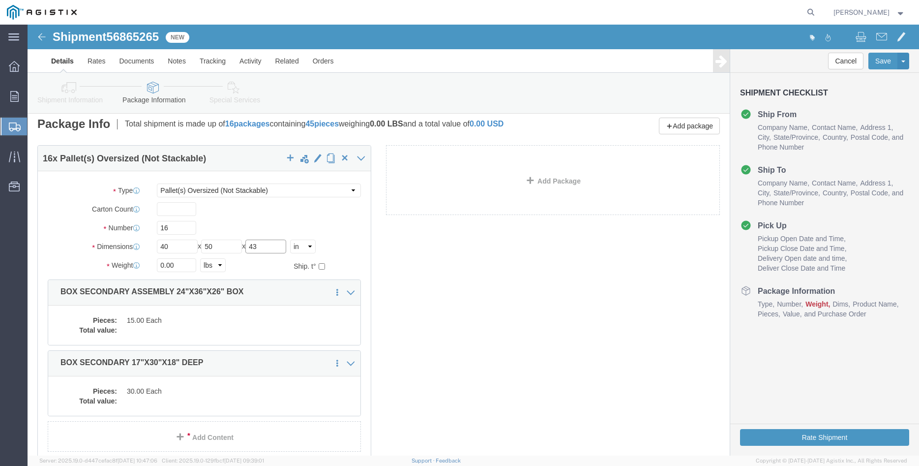
type input "43"
type input "10850"
click dd "15.00 Each"
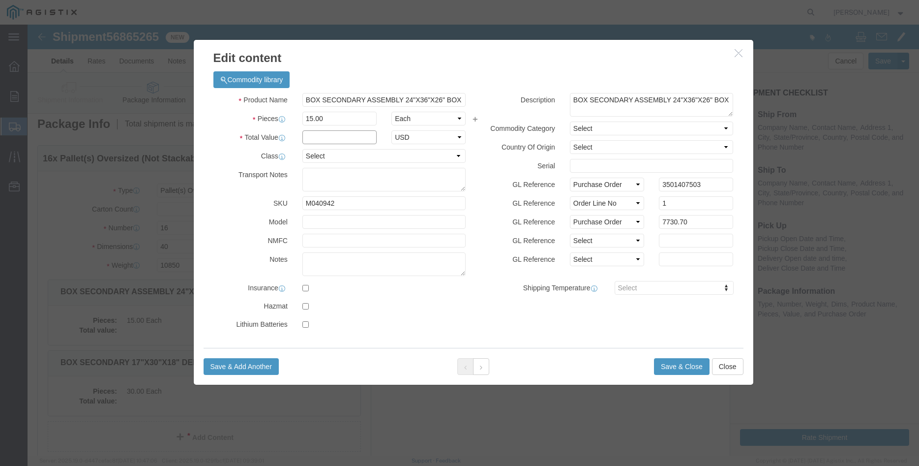
click input "text"
type input "7730.70"
click select "Select 50 55 60 65 70 85 92.5 100 125 175 250 300 400"
select select "100"
click option "100"
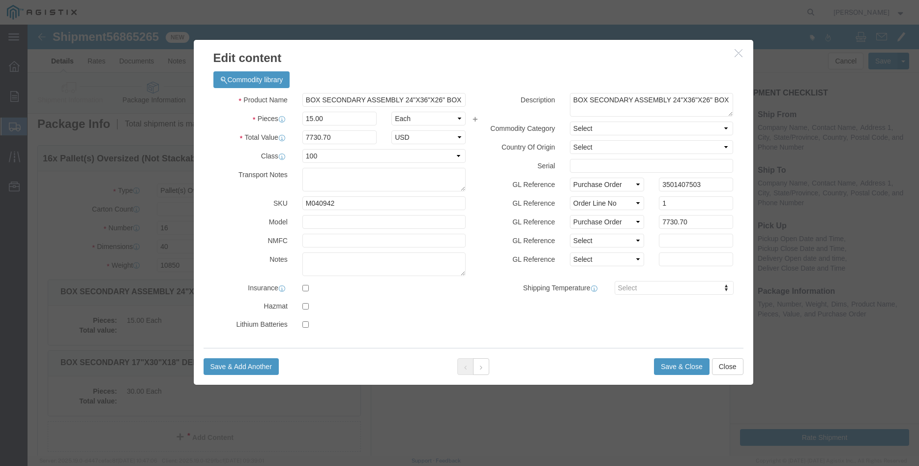
click div "Product Name BOX SECONDARY ASSEMBLY 24"X36"X26" BOX Pieces 15.00 Select Bag Bar…"
click button "Save & Close"
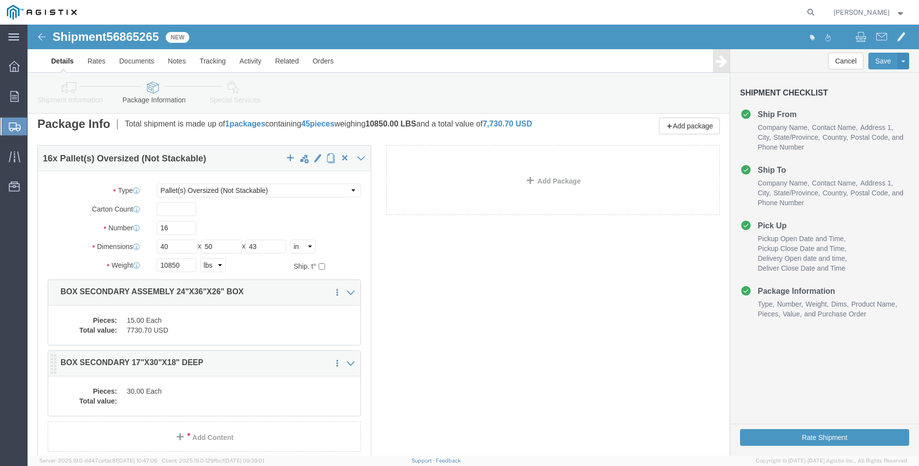
click dd "30.00 Each"
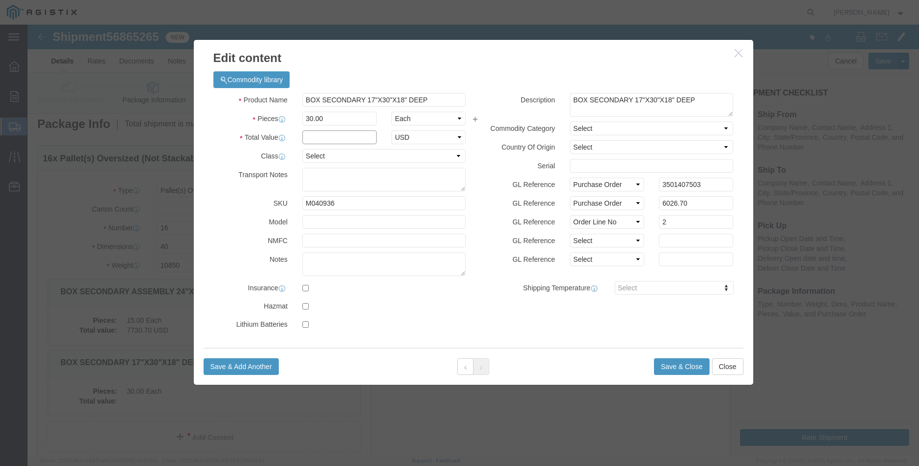
click input "text"
type input "6026.70"
click select "Select 50 55 60 65 70 85 92.5 100 125 175 250 300 400"
select select "100"
click option "100"
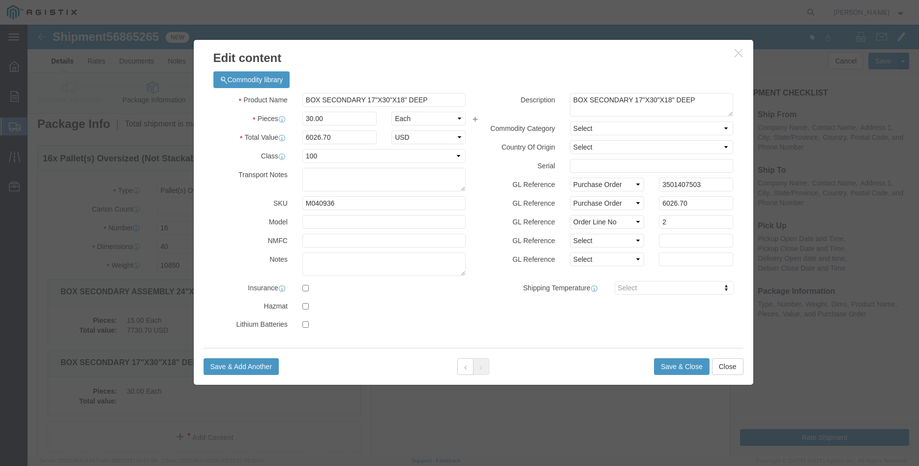
click div "GL Reference Select Account Type Activity ID Airline Appointment Number ASN Bat…"
click button "Save & Close"
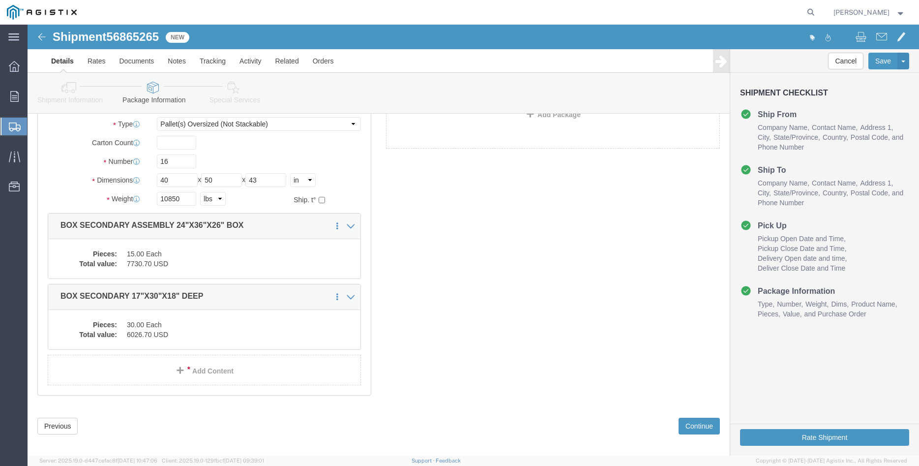
scroll to position [88, 0]
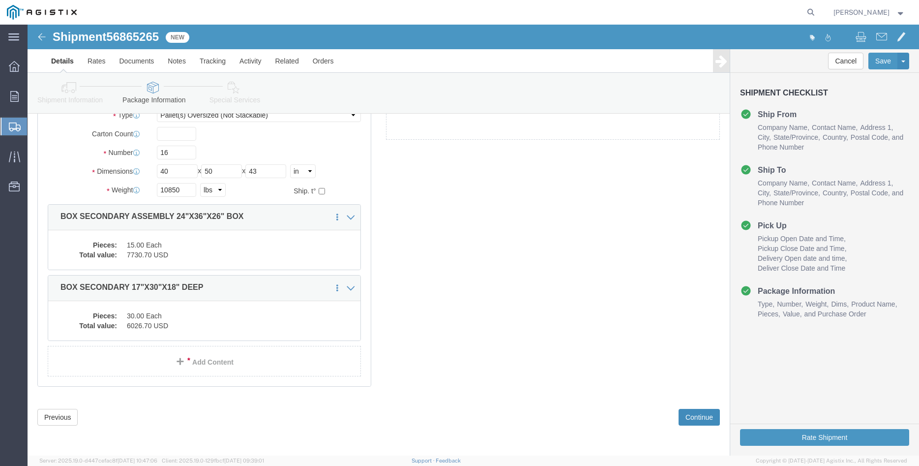
click button "Continue"
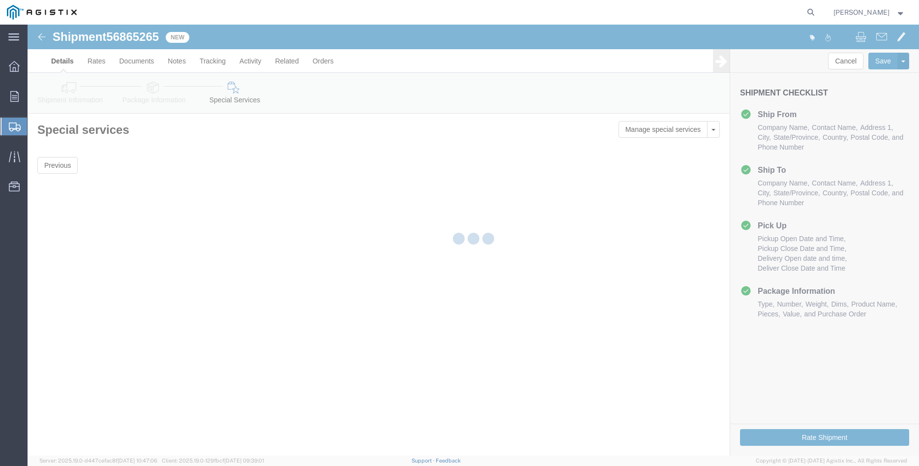
scroll to position [0, 0]
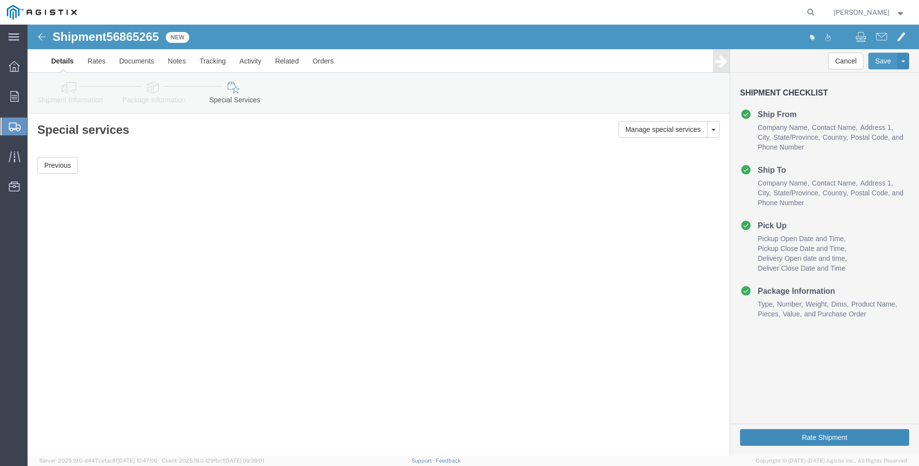
click button "Rate Shipment"
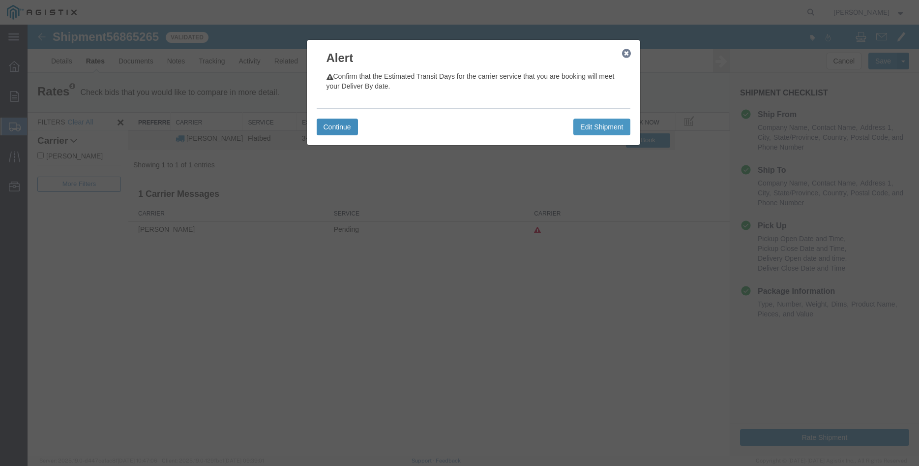
click at [340, 128] on button "Continue" at bounding box center [337, 127] width 41 height 17
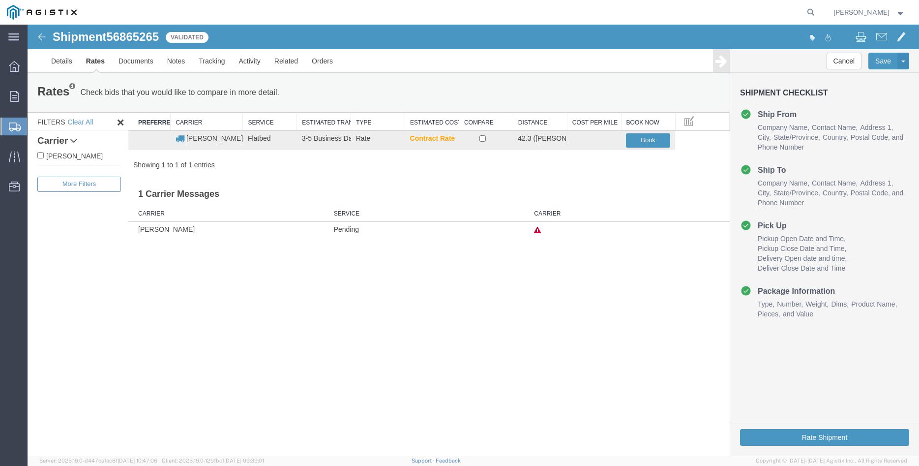
click at [66, 152] on label "C.H. Robinson" at bounding box center [79, 155] width 84 height 11
click at [44, 152] on input "C.H. Robinson" at bounding box center [40, 155] width 6 height 6
checkbox input "true"
click at [484, 141] on input "checkbox" at bounding box center [483, 138] width 6 height 6
checkbox input "true"
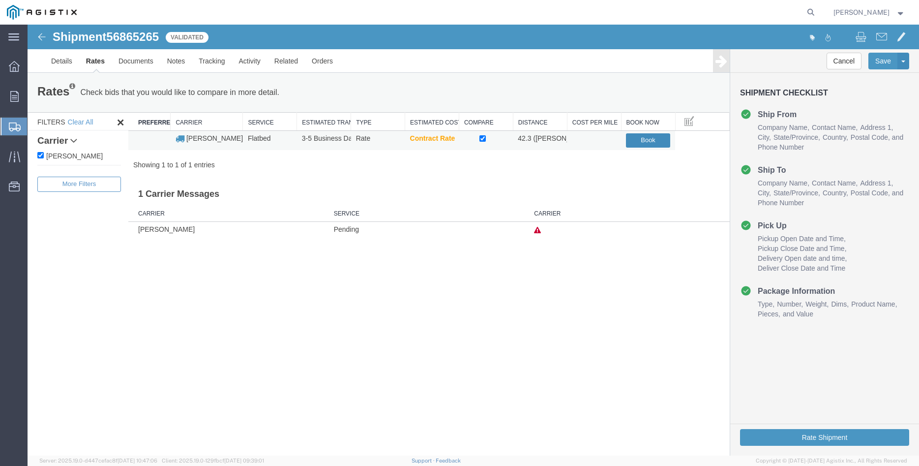
click at [650, 143] on button "Book" at bounding box center [648, 140] width 44 height 14
